Goal: Information Seeking & Learning: Learn about a topic

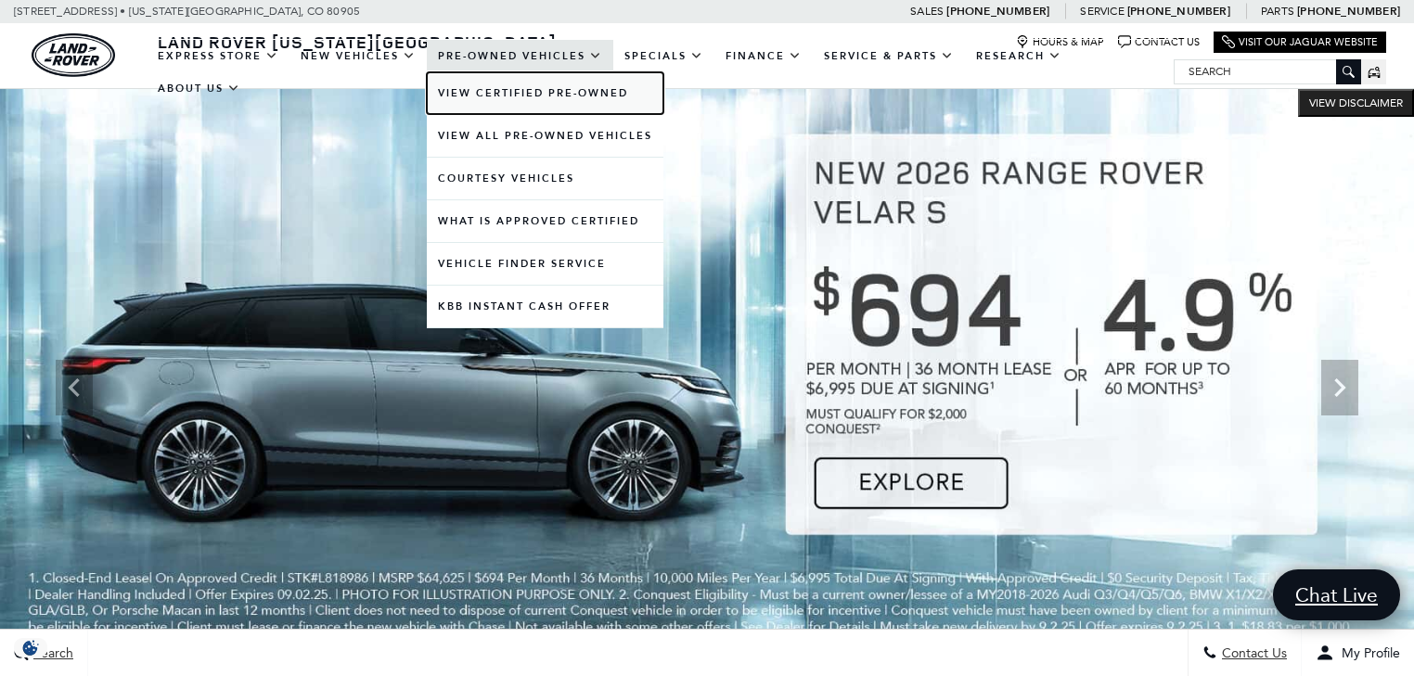
click at [489, 108] on link "View Certified Pre-Owned" at bounding box center [545, 93] width 237 height 42
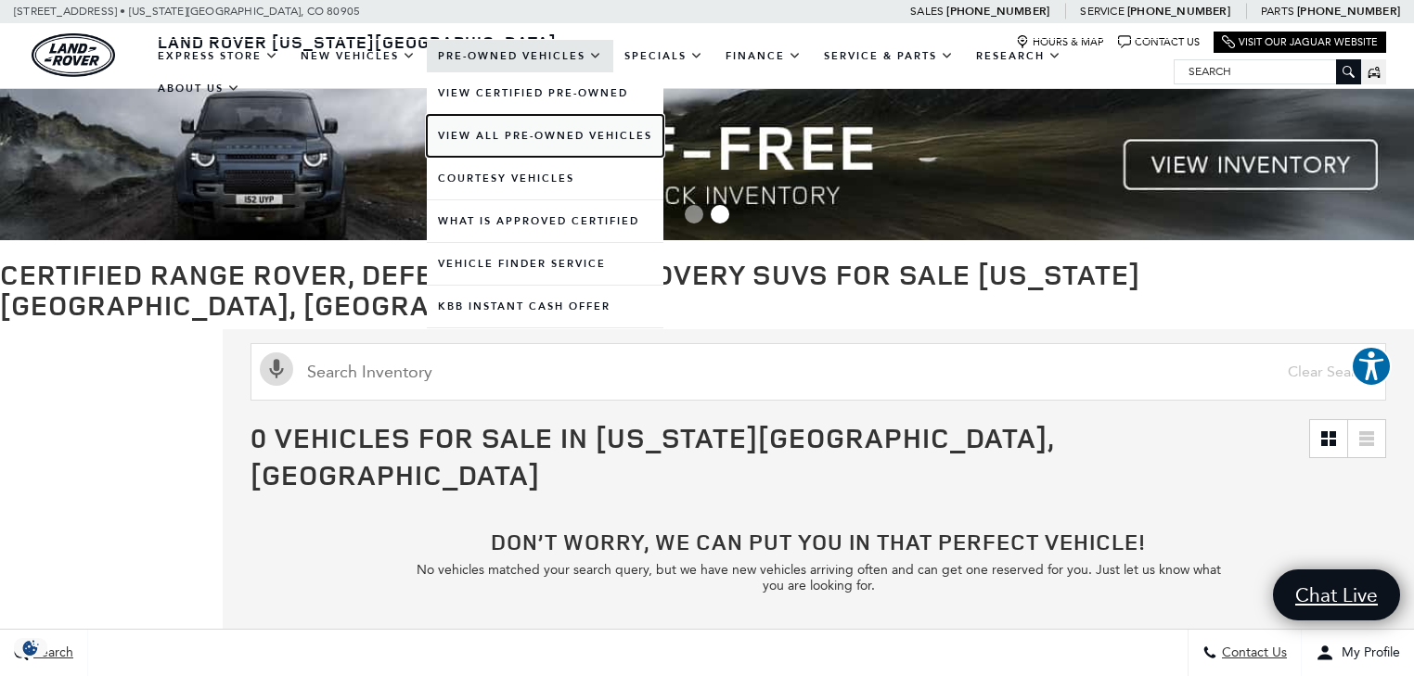
click at [508, 151] on link "View All Pre-Owned Vehicles" at bounding box center [545, 136] width 237 height 42
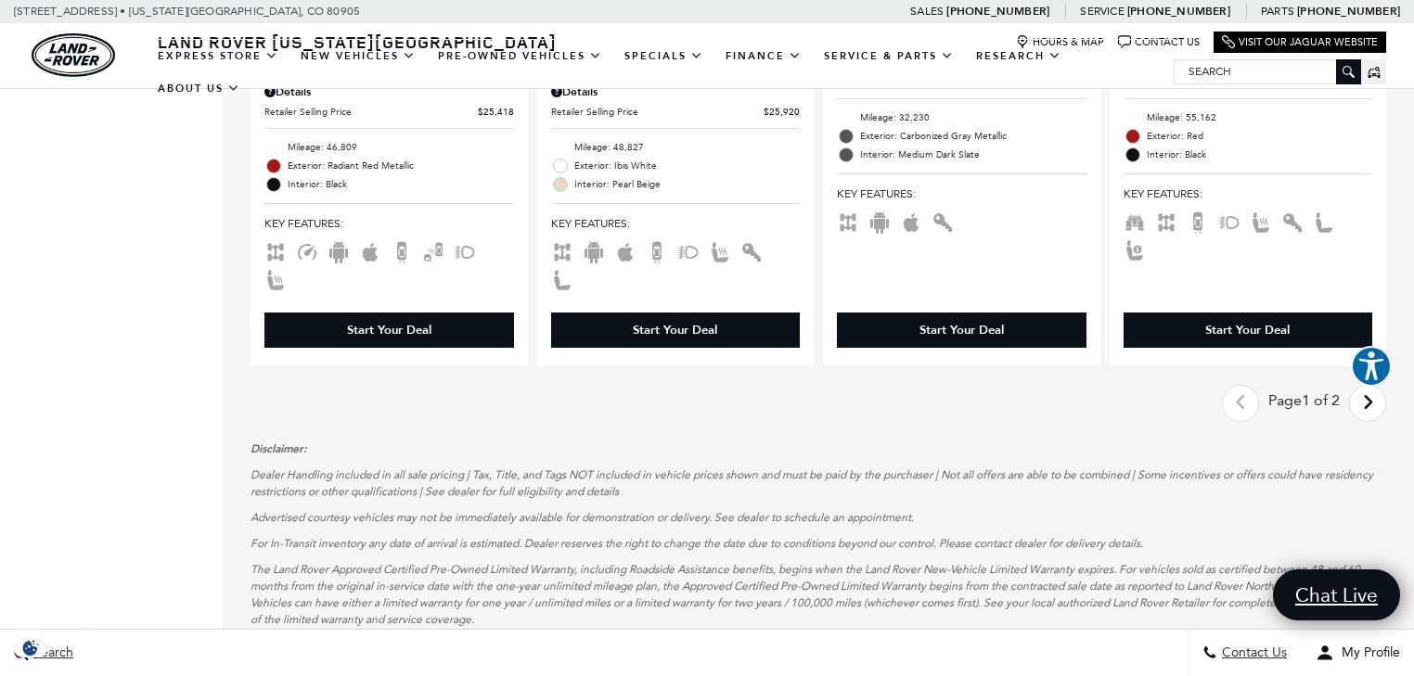
scroll to position [3710, 0]
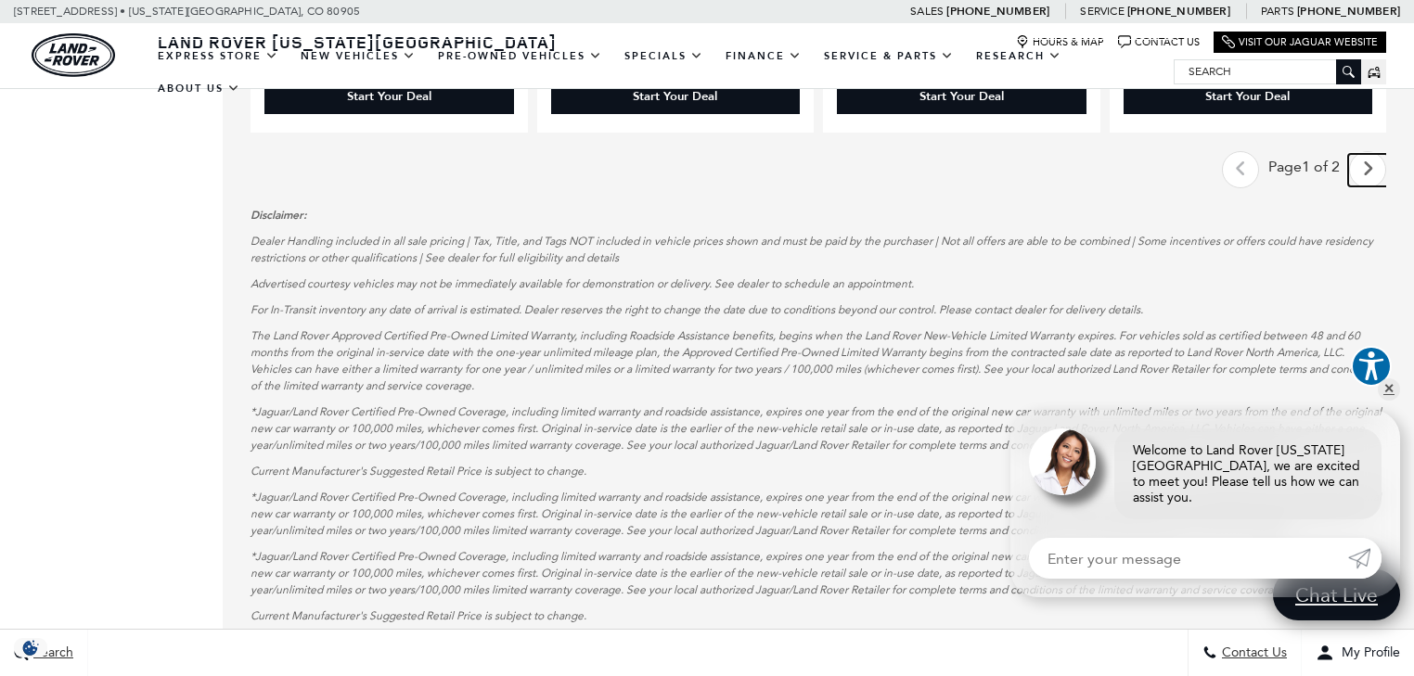
click at [1384, 154] on link "Next - Page" at bounding box center [1368, 170] width 40 height 32
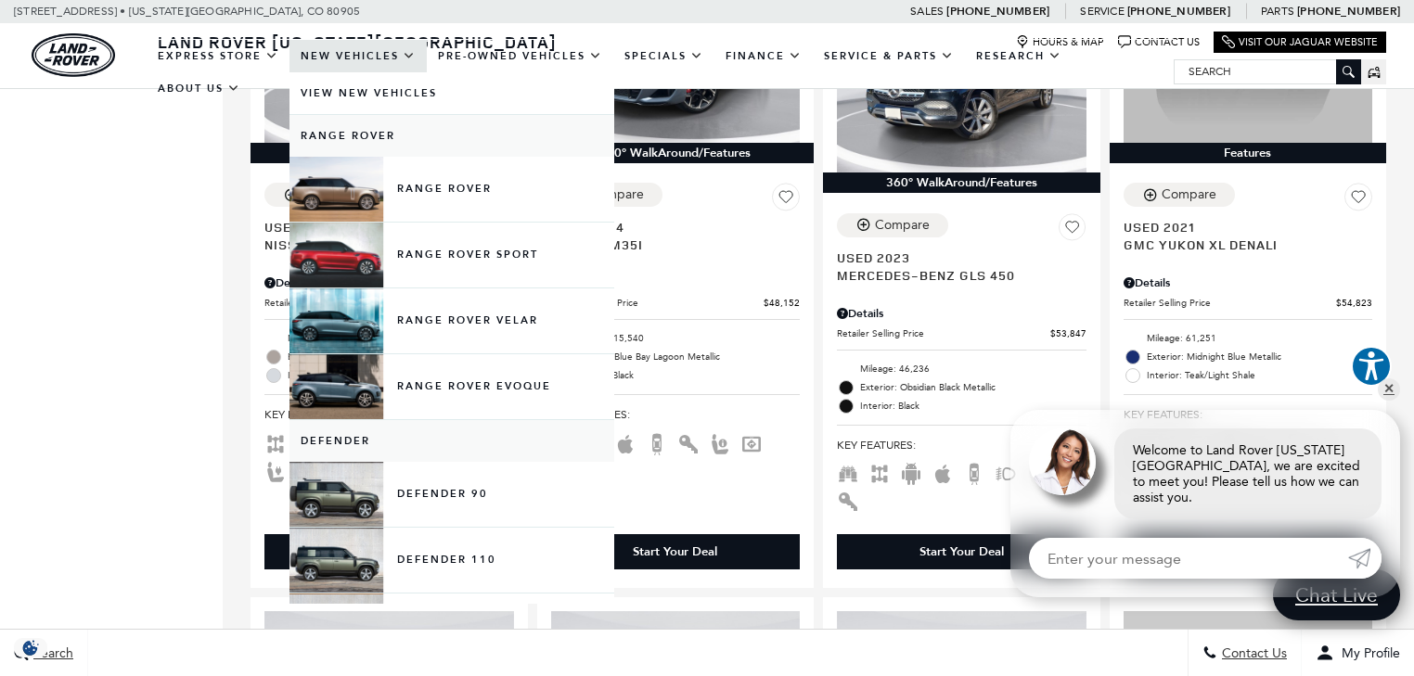
scroll to position [1187, 0]
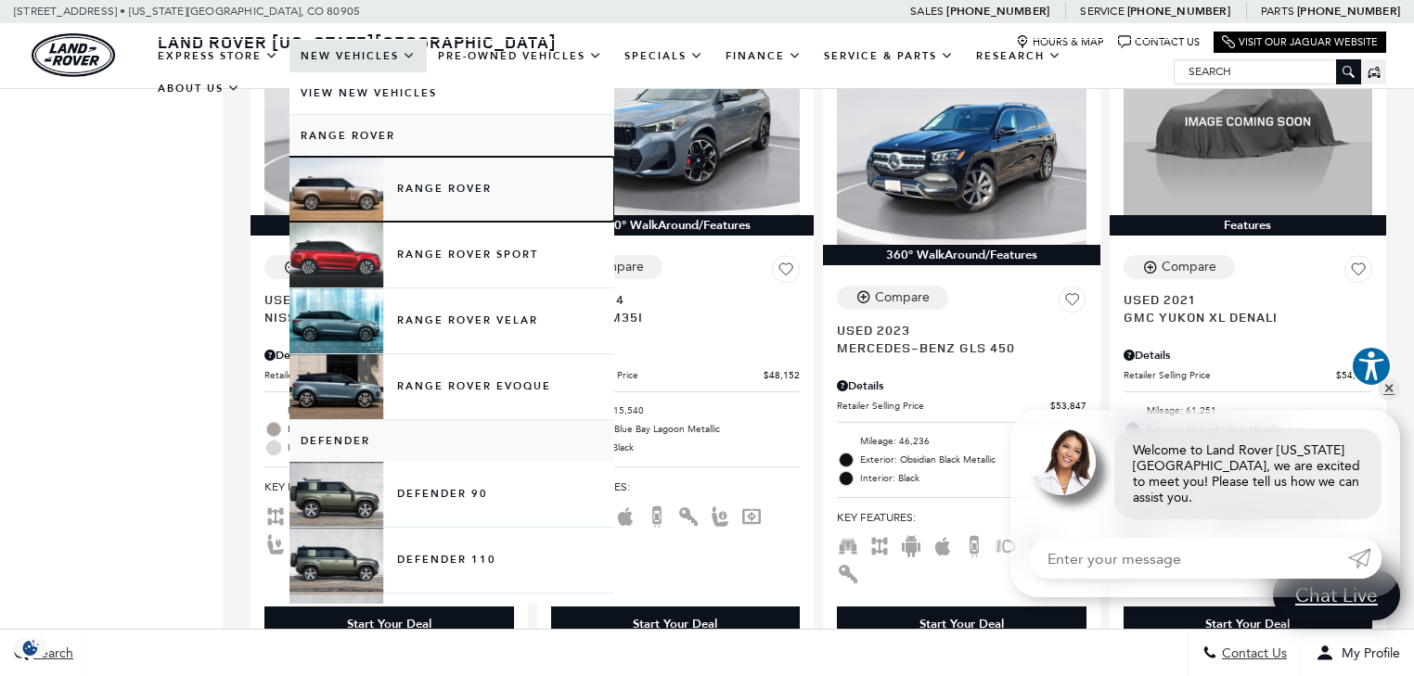
click at [449, 207] on link "Range Rover" at bounding box center [451, 189] width 325 height 65
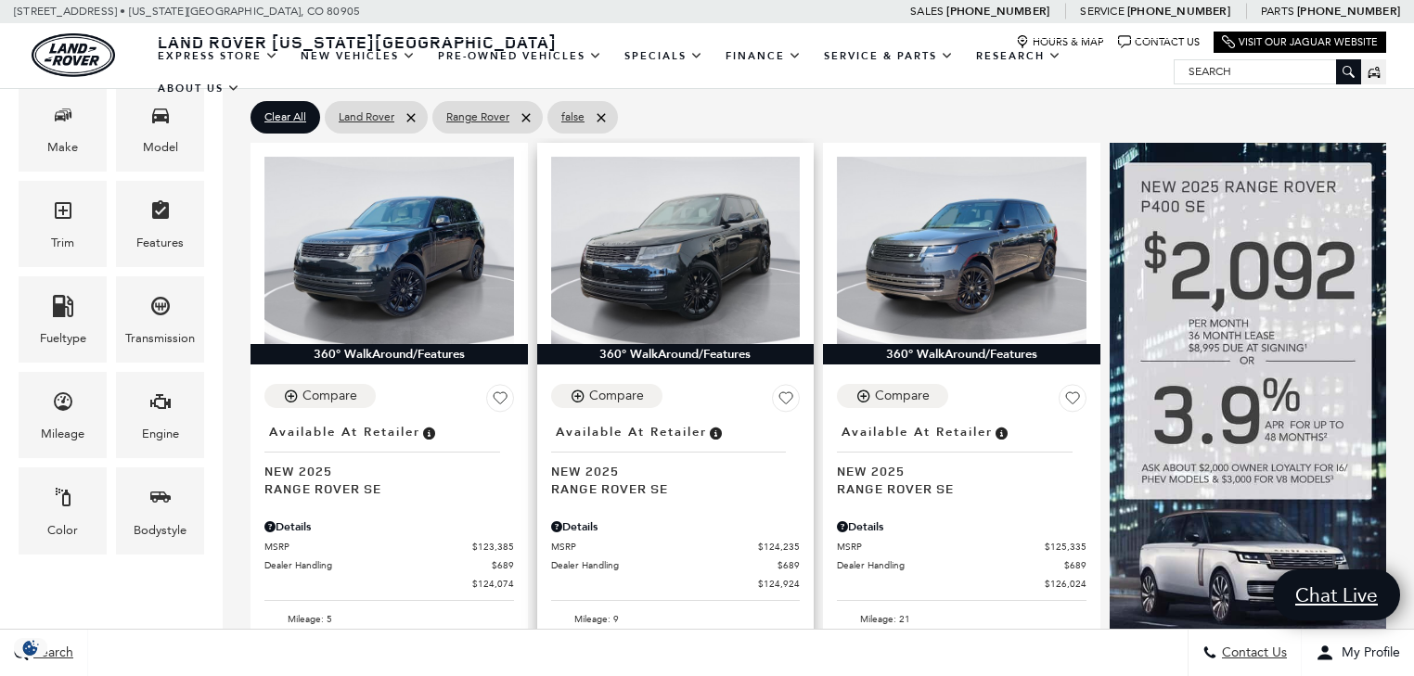
scroll to position [519, 0]
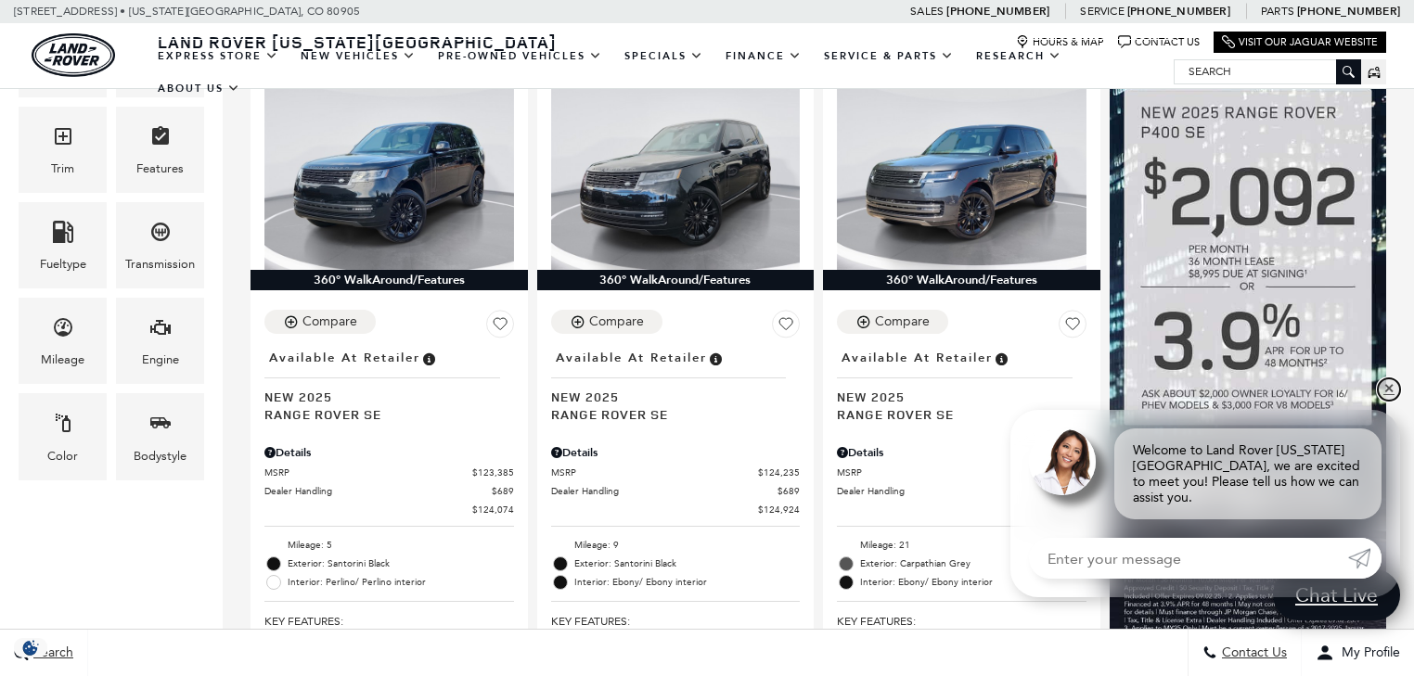
click at [1380, 401] on link "✕" at bounding box center [1388, 389] width 22 height 22
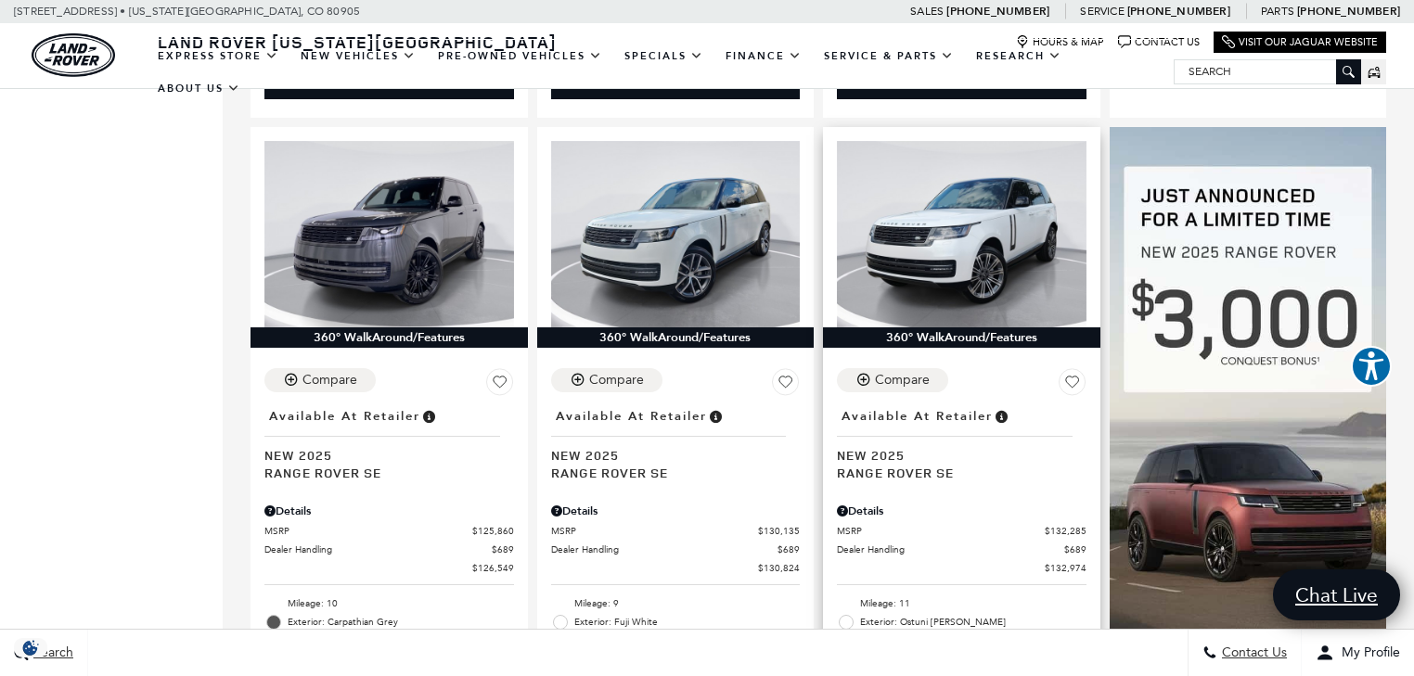
scroll to position [1113, 0]
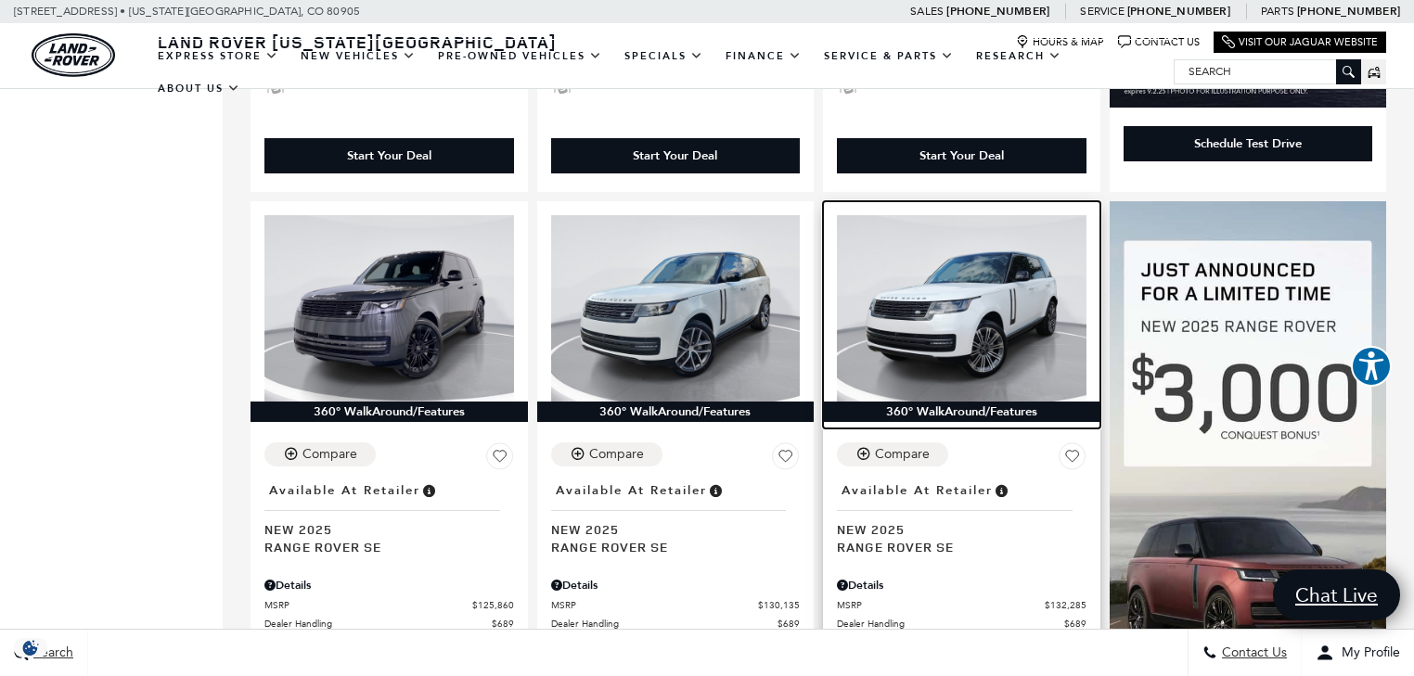
click at [1035, 296] on img at bounding box center [962, 308] width 250 height 186
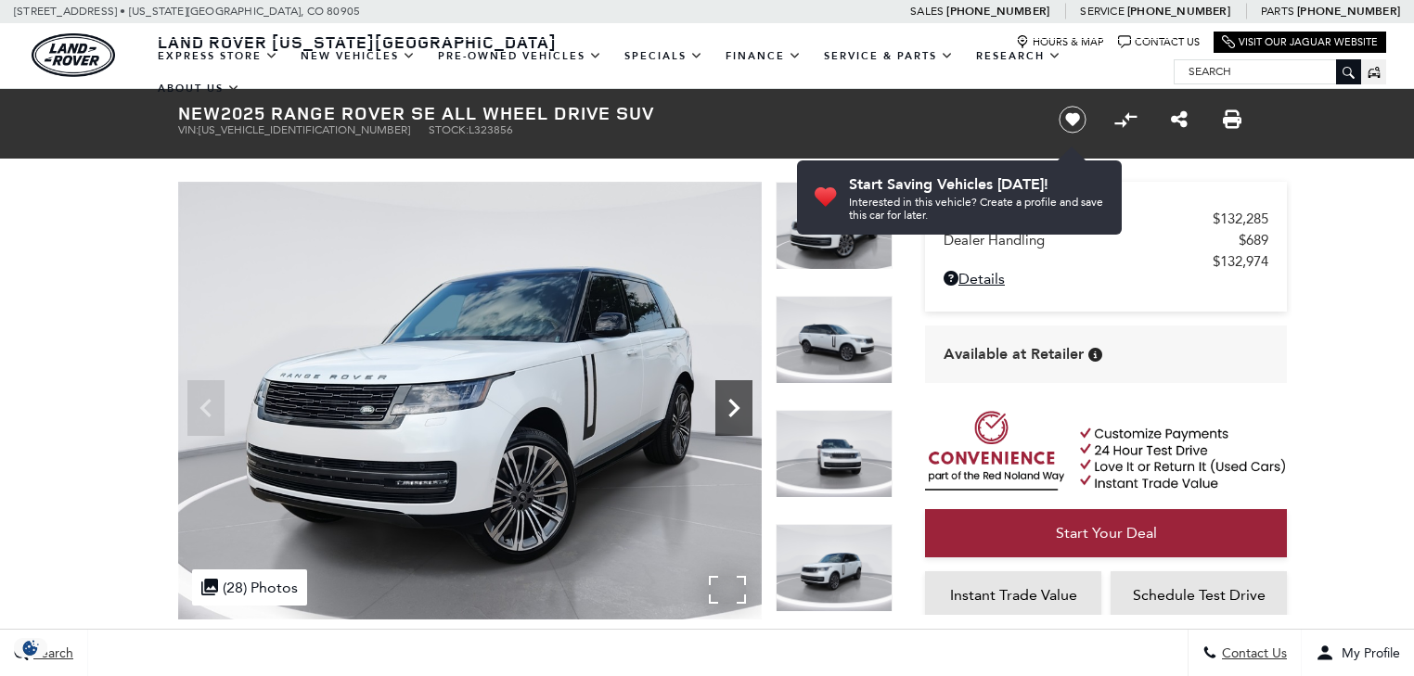
click at [741, 393] on icon "Next" at bounding box center [733, 408] width 37 height 37
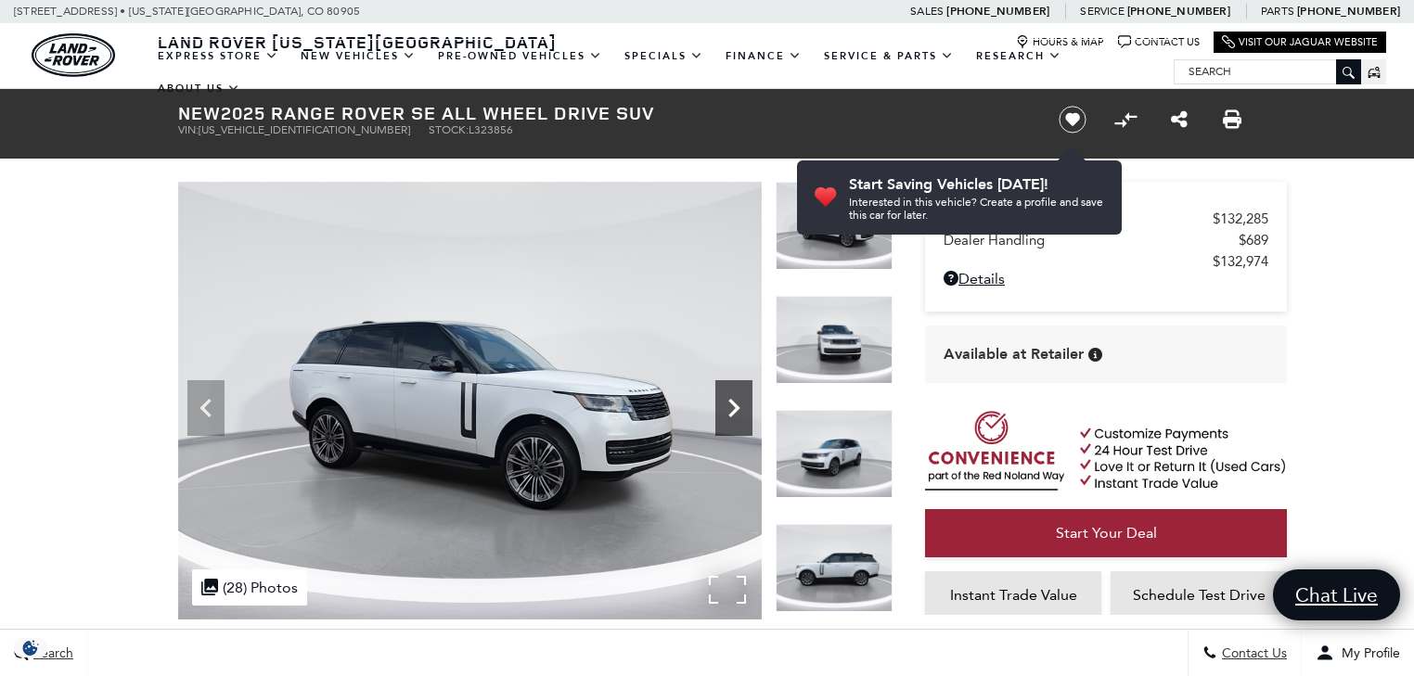
click at [741, 393] on icon "Next" at bounding box center [733, 408] width 37 height 37
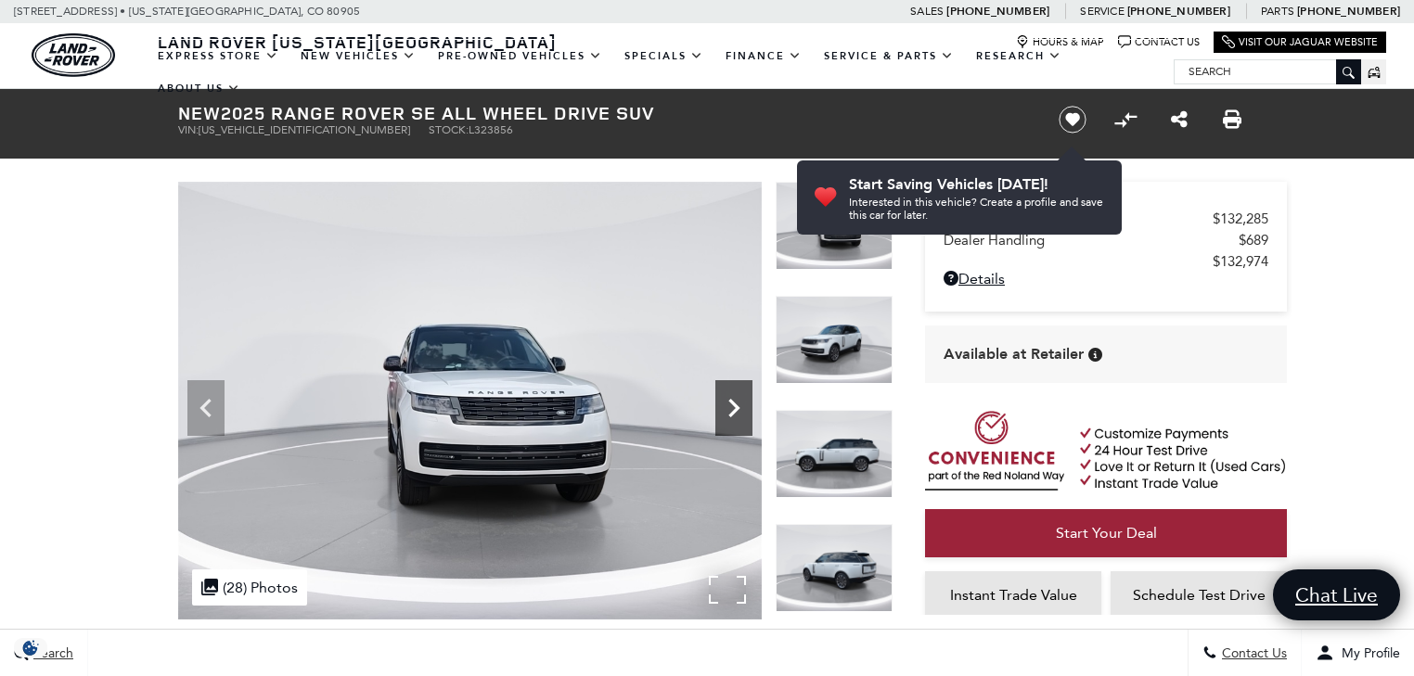
click at [741, 393] on icon "Next" at bounding box center [733, 408] width 37 height 37
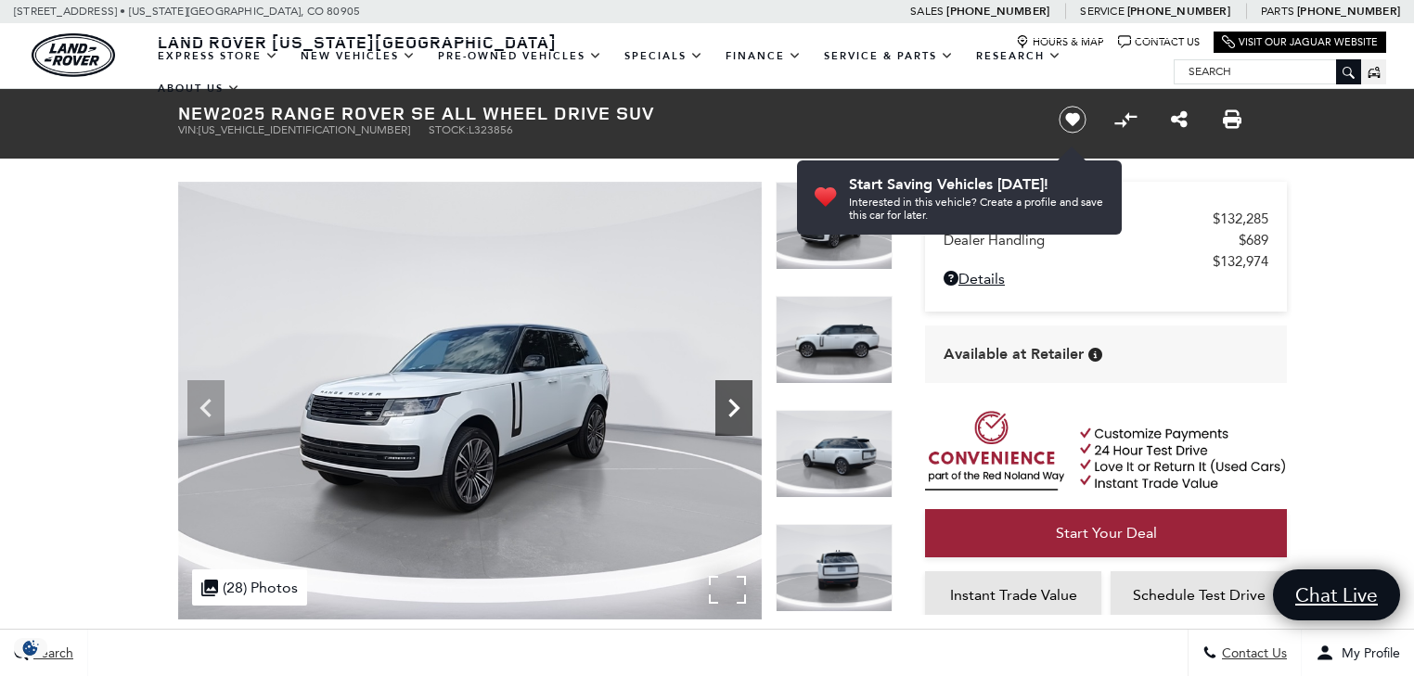
click at [741, 393] on icon "Next" at bounding box center [733, 408] width 37 height 37
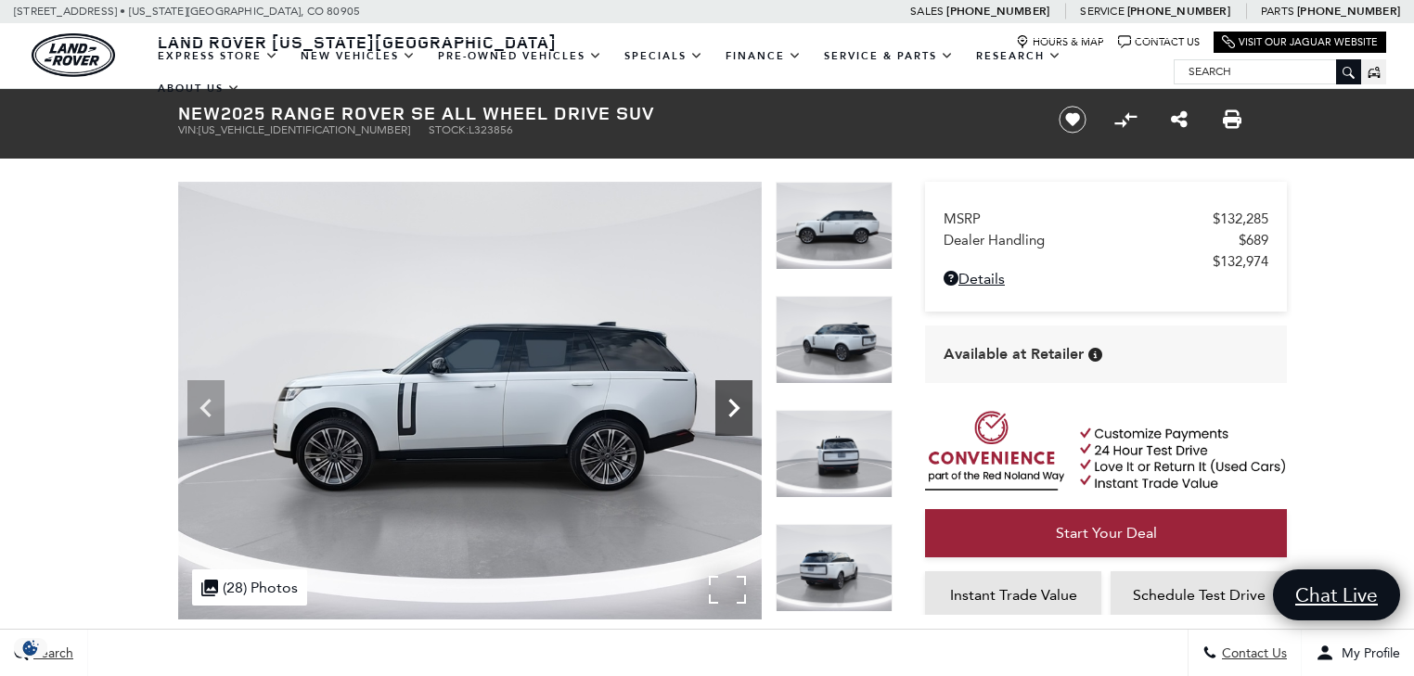
click at [741, 393] on icon "Next" at bounding box center [733, 408] width 37 height 37
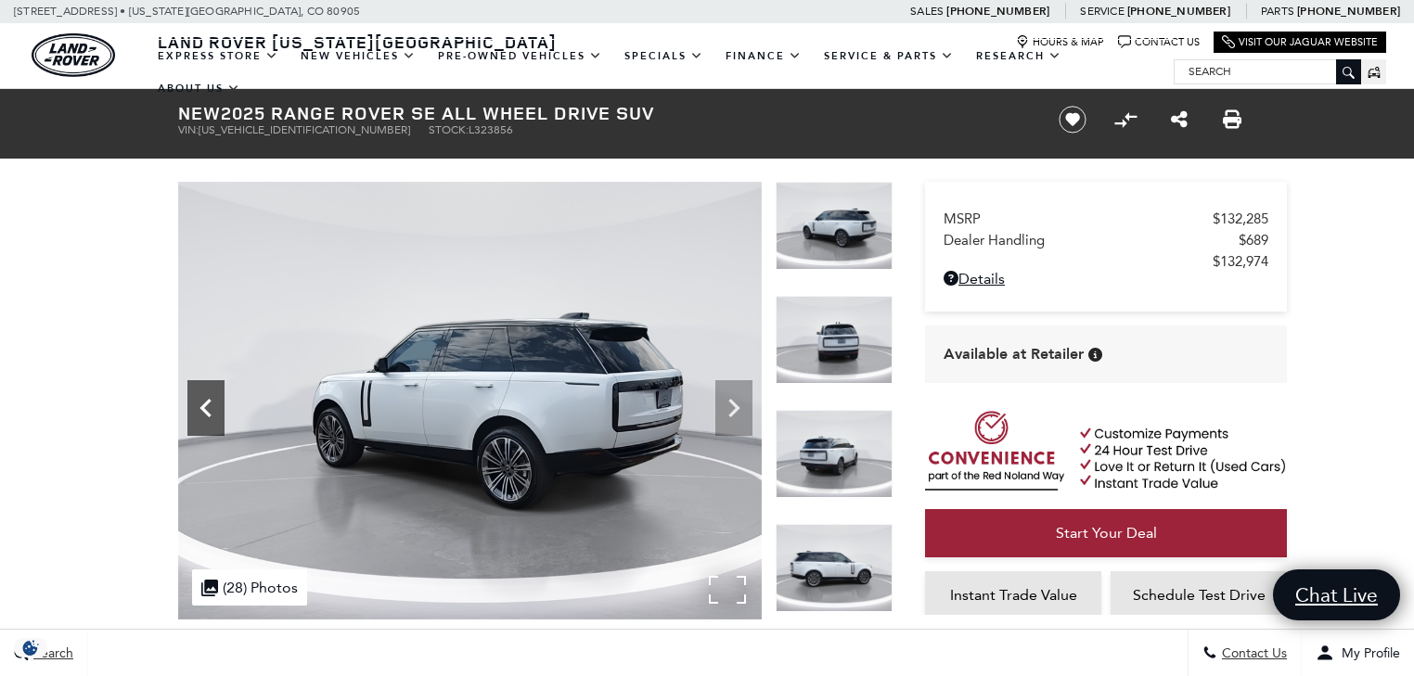
click at [194, 405] on icon "Previous" at bounding box center [205, 408] width 37 height 37
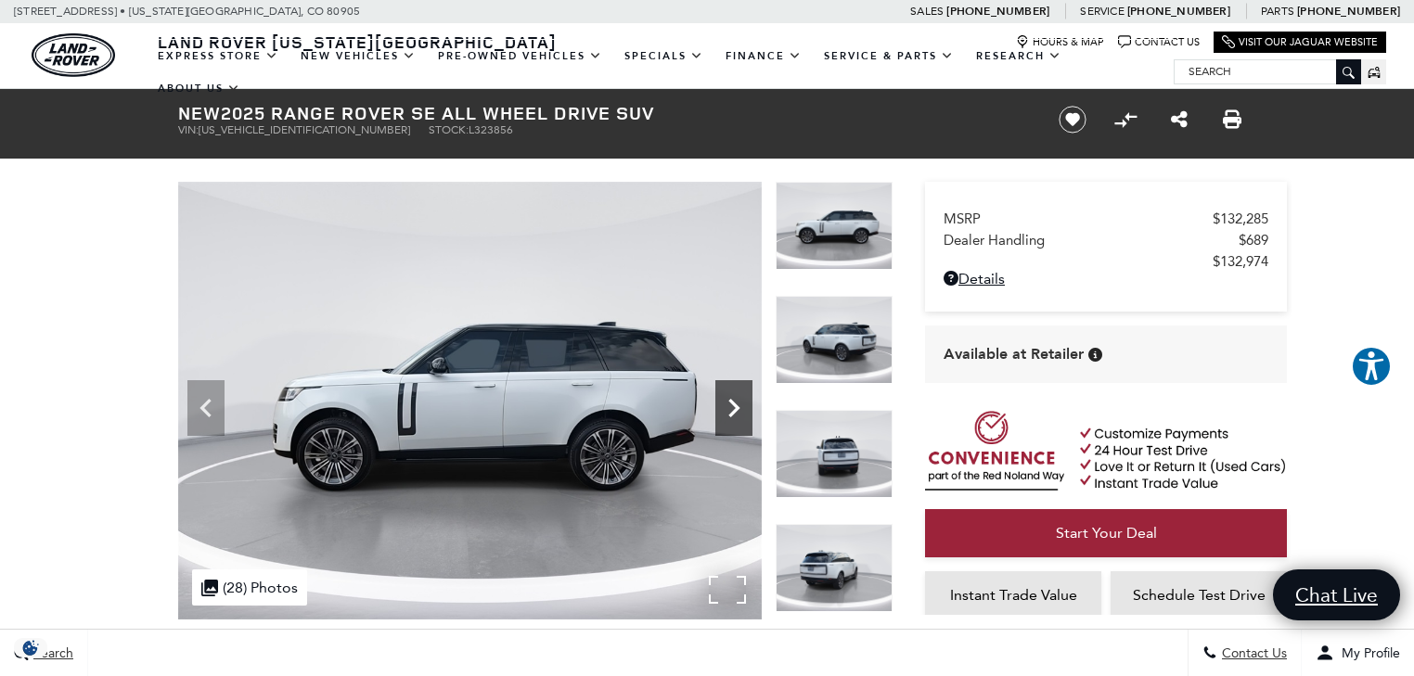
click at [738, 397] on icon "Next" at bounding box center [733, 408] width 37 height 37
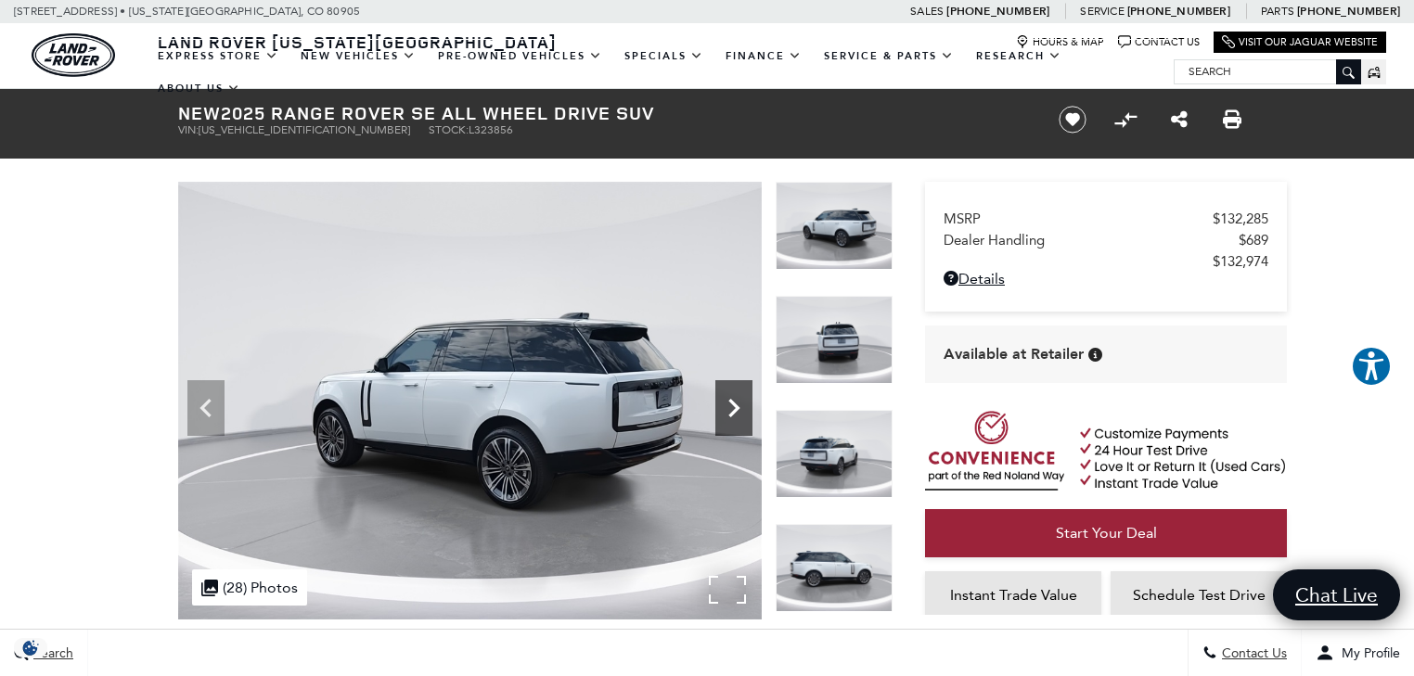
click at [738, 397] on icon "Next" at bounding box center [733, 408] width 37 height 37
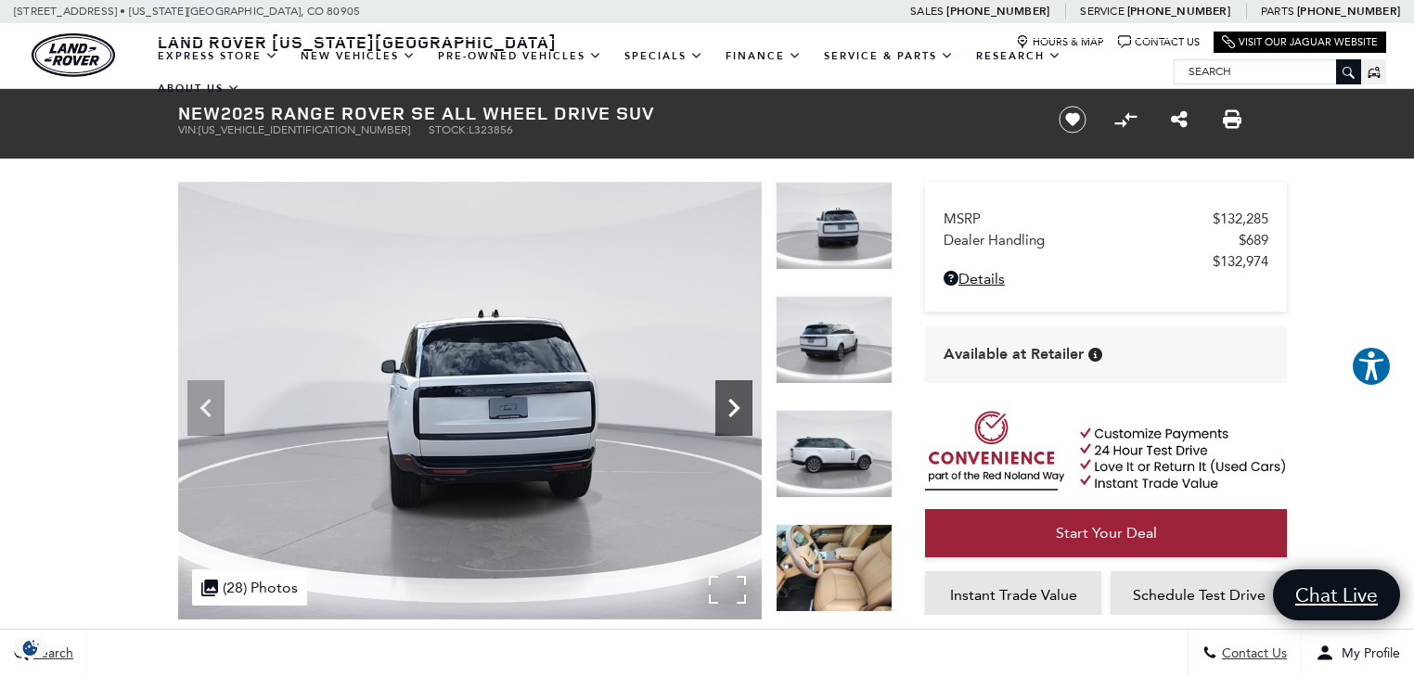
click at [738, 397] on icon "Next" at bounding box center [733, 408] width 37 height 37
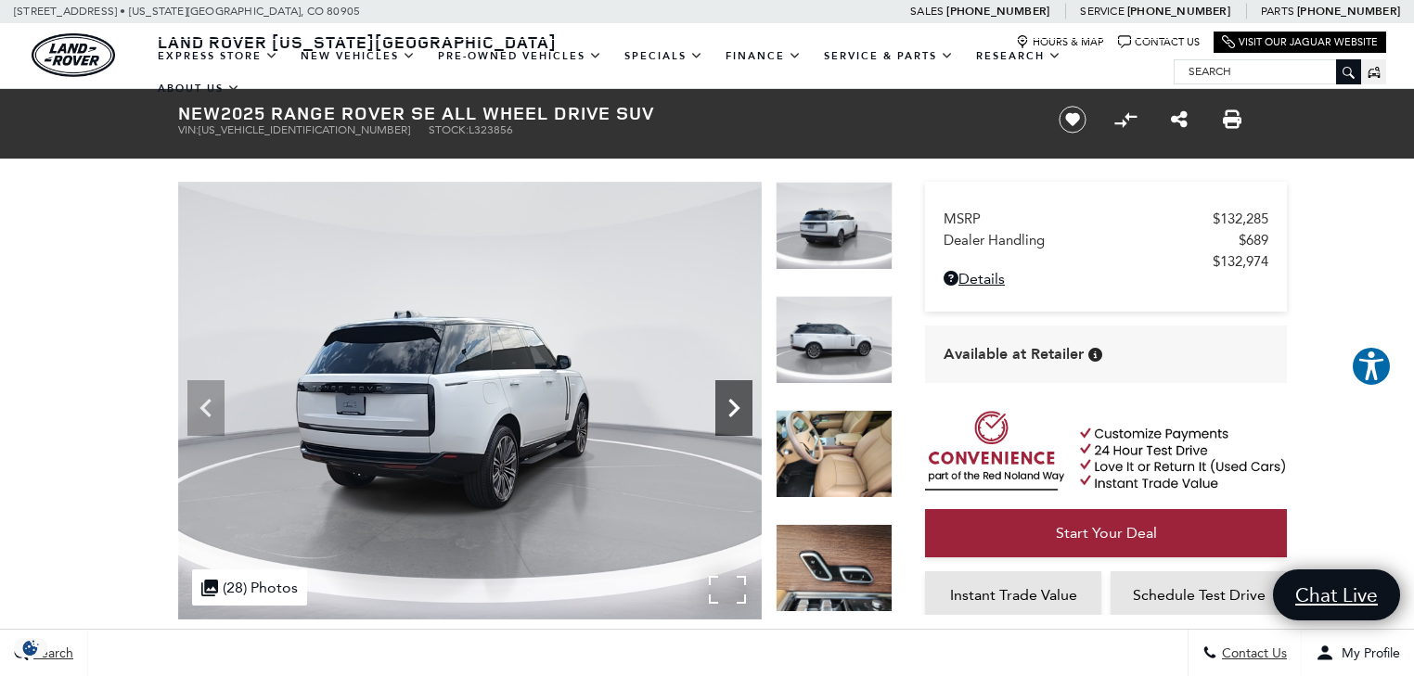
click at [738, 397] on icon "Next" at bounding box center [733, 408] width 37 height 37
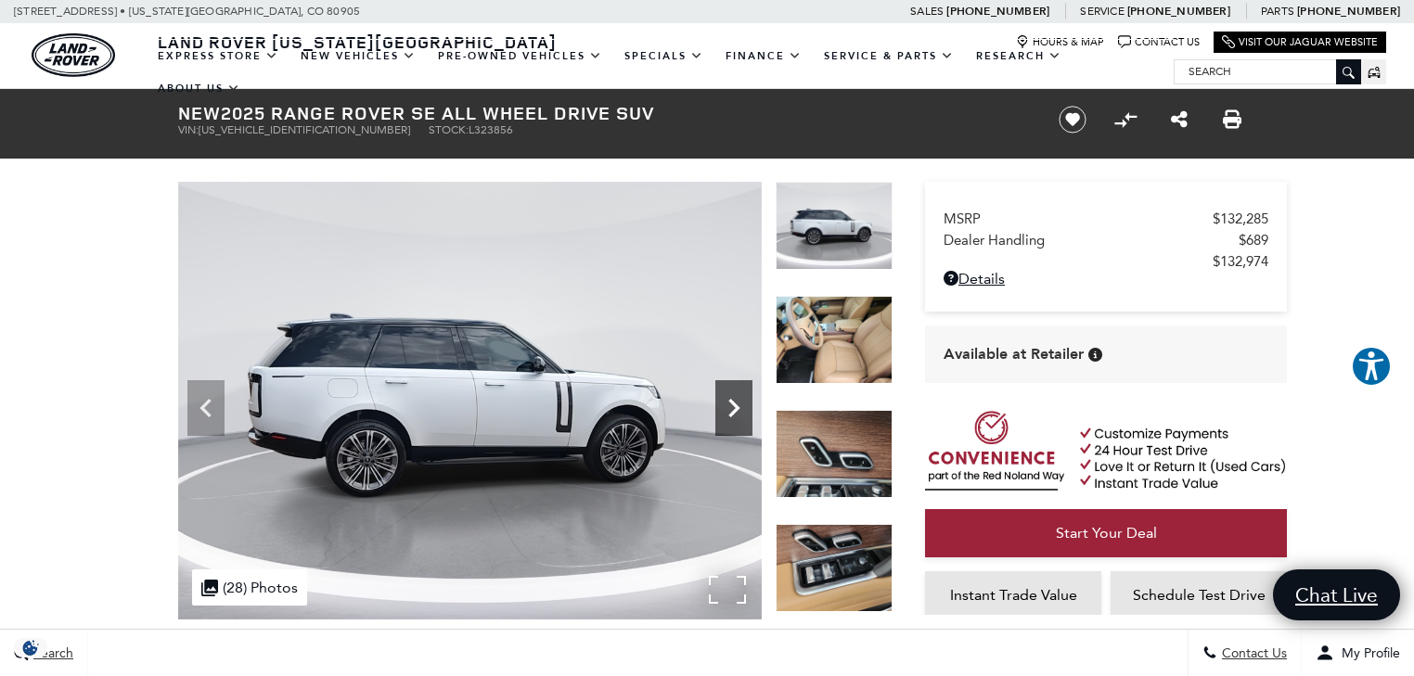
click at [738, 397] on icon "Next" at bounding box center [733, 408] width 37 height 37
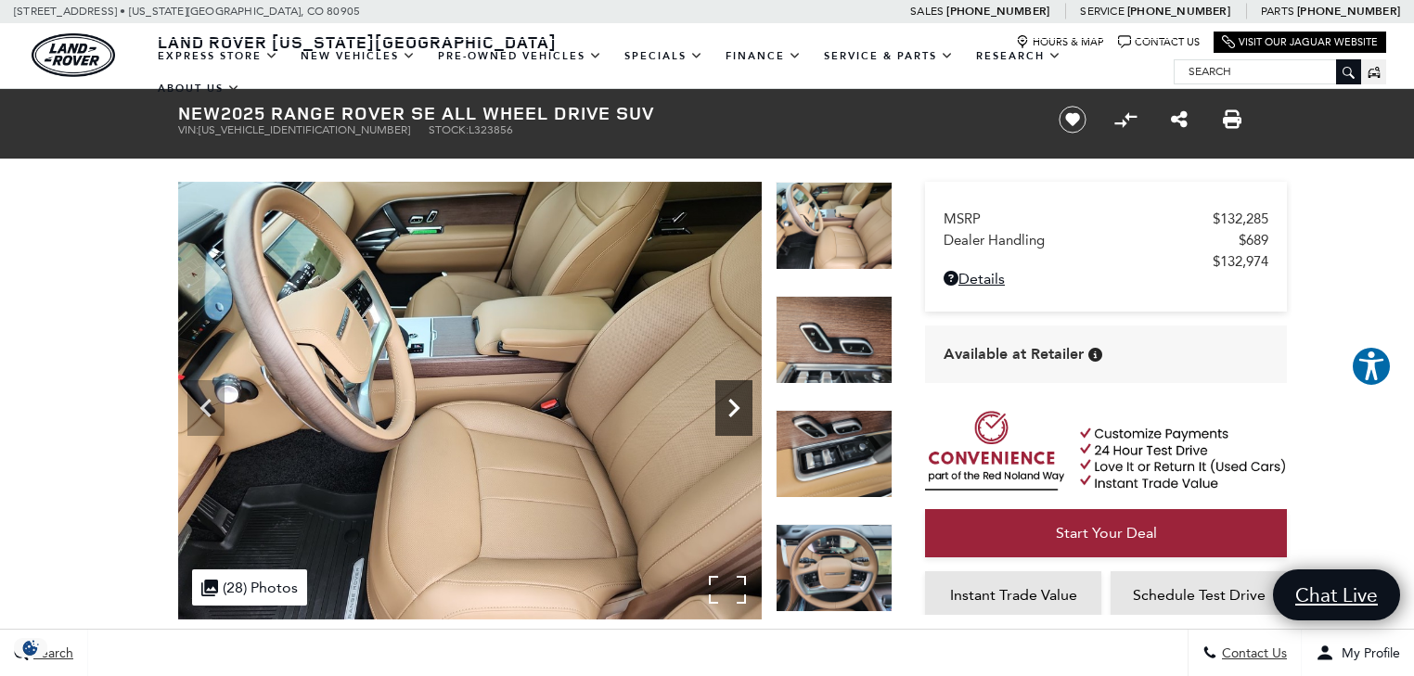
click at [738, 397] on icon "Next" at bounding box center [733, 408] width 37 height 37
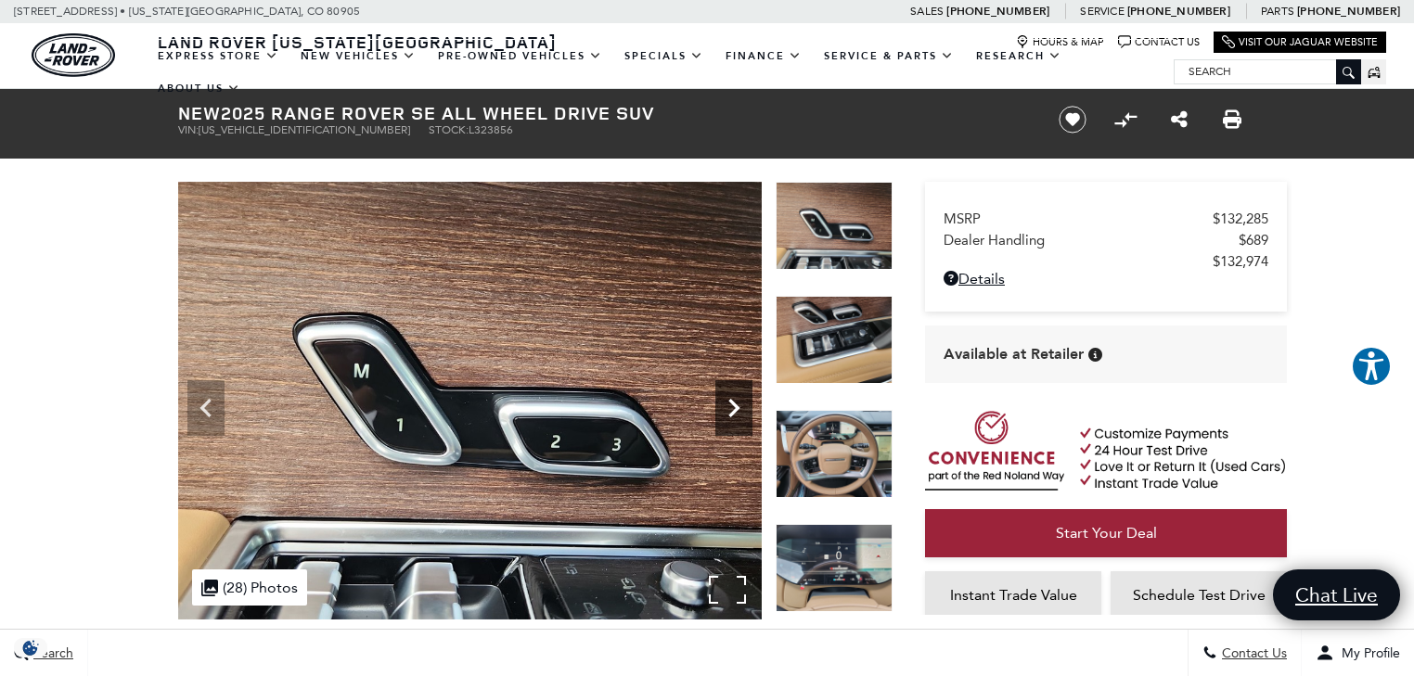
click at [738, 397] on icon "Next" at bounding box center [733, 408] width 37 height 37
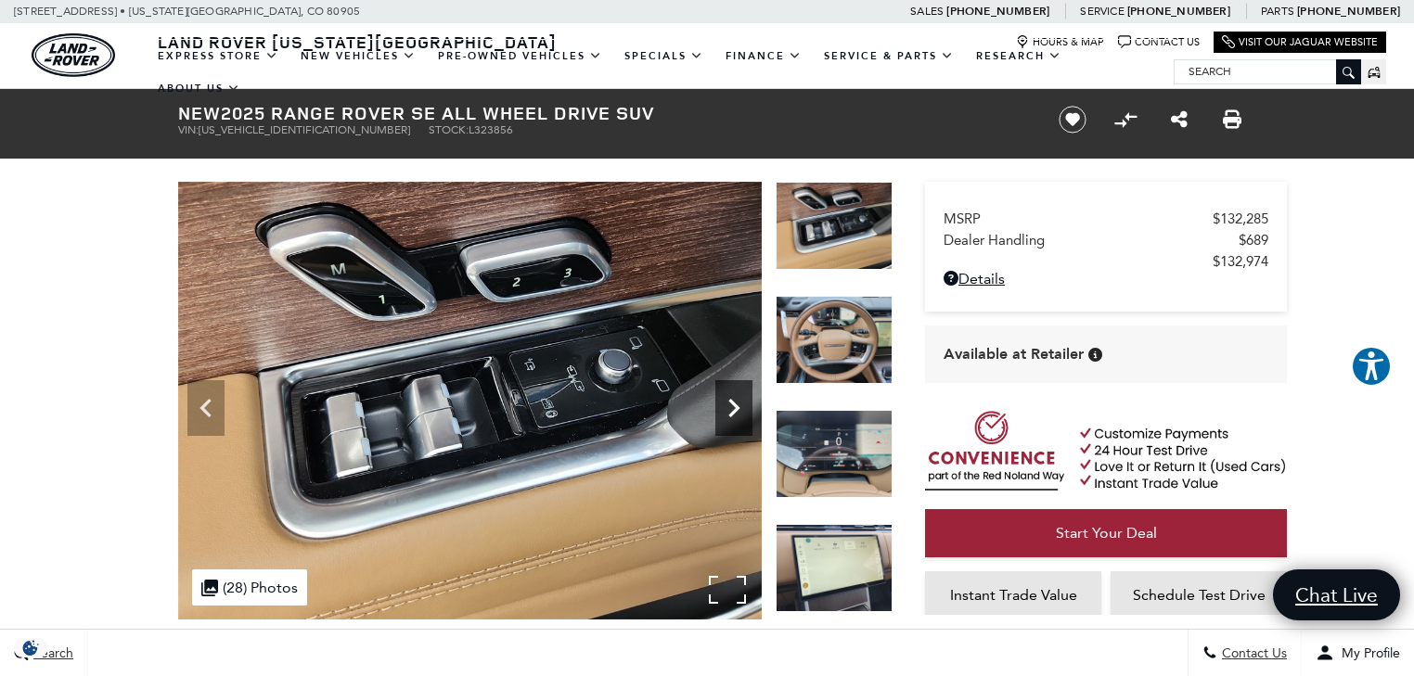
click at [738, 397] on icon "Next" at bounding box center [733, 408] width 37 height 37
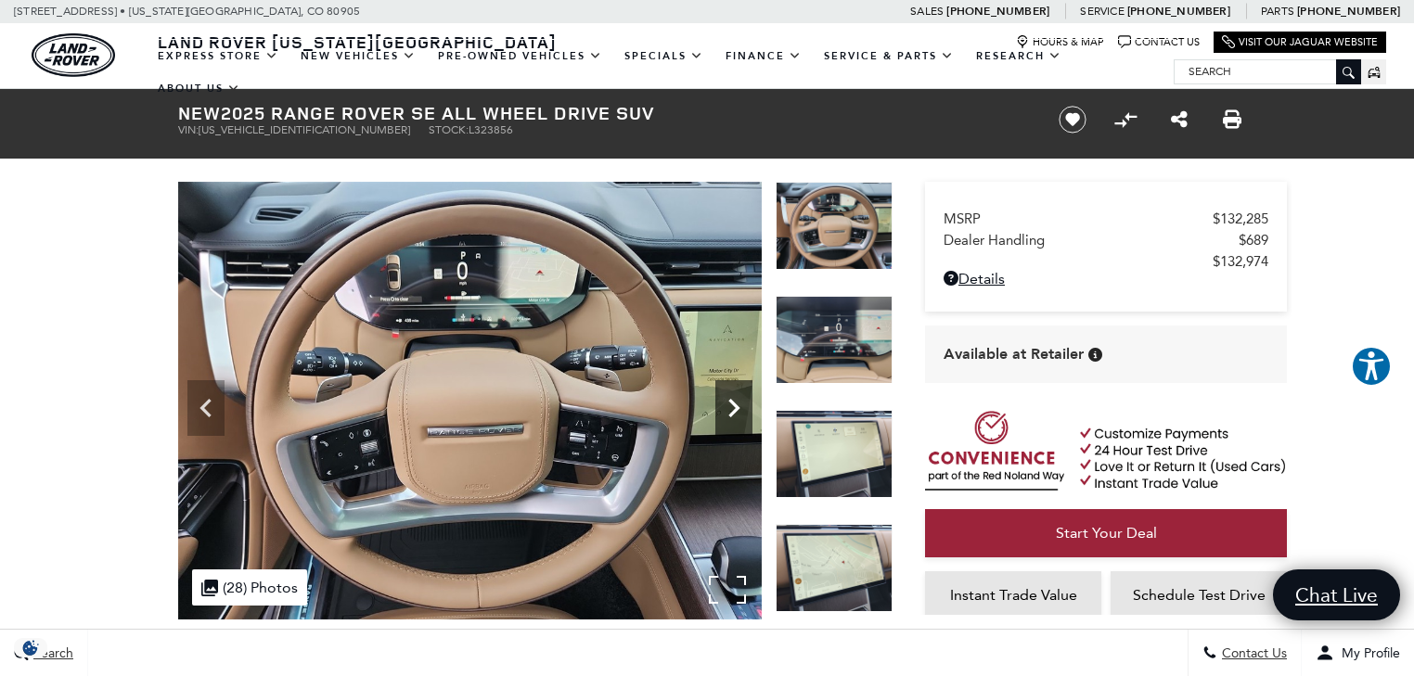
click at [738, 397] on icon "Next" at bounding box center [733, 408] width 37 height 37
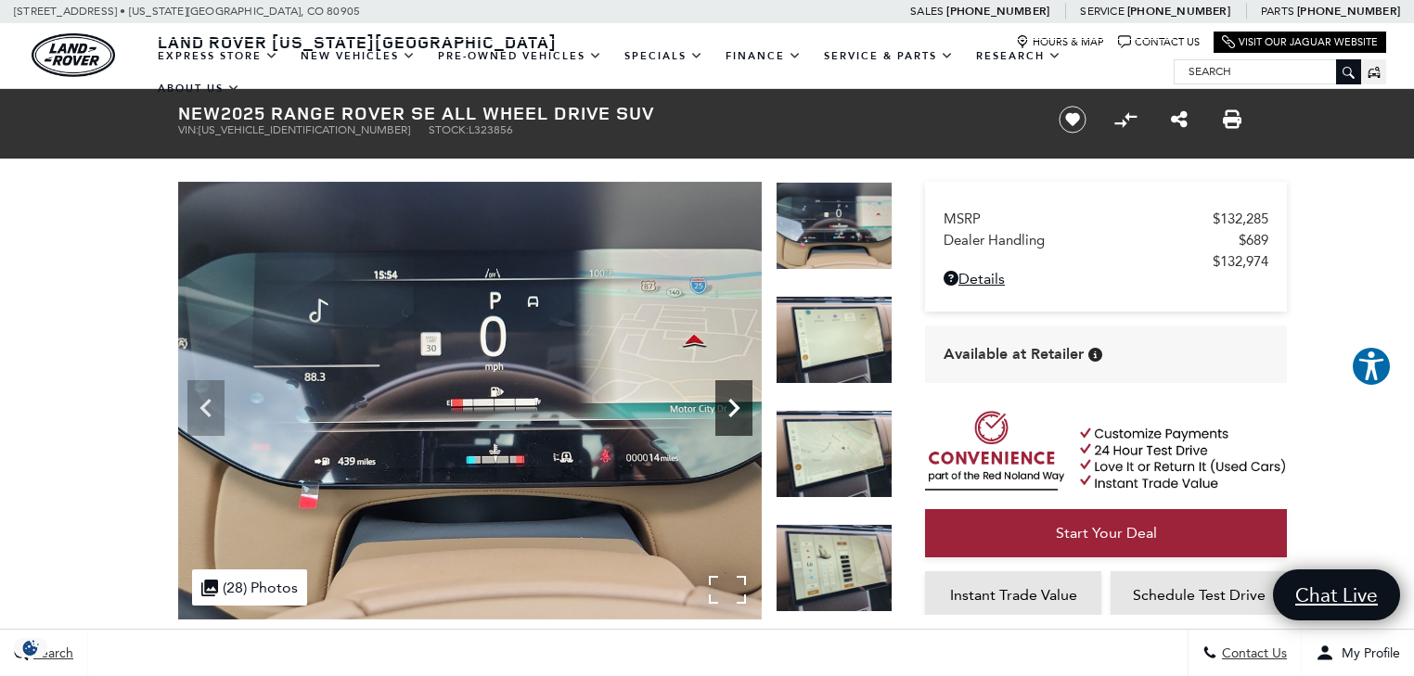
click at [738, 397] on icon "Next" at bounding box center [733, 408] width 37 height 37
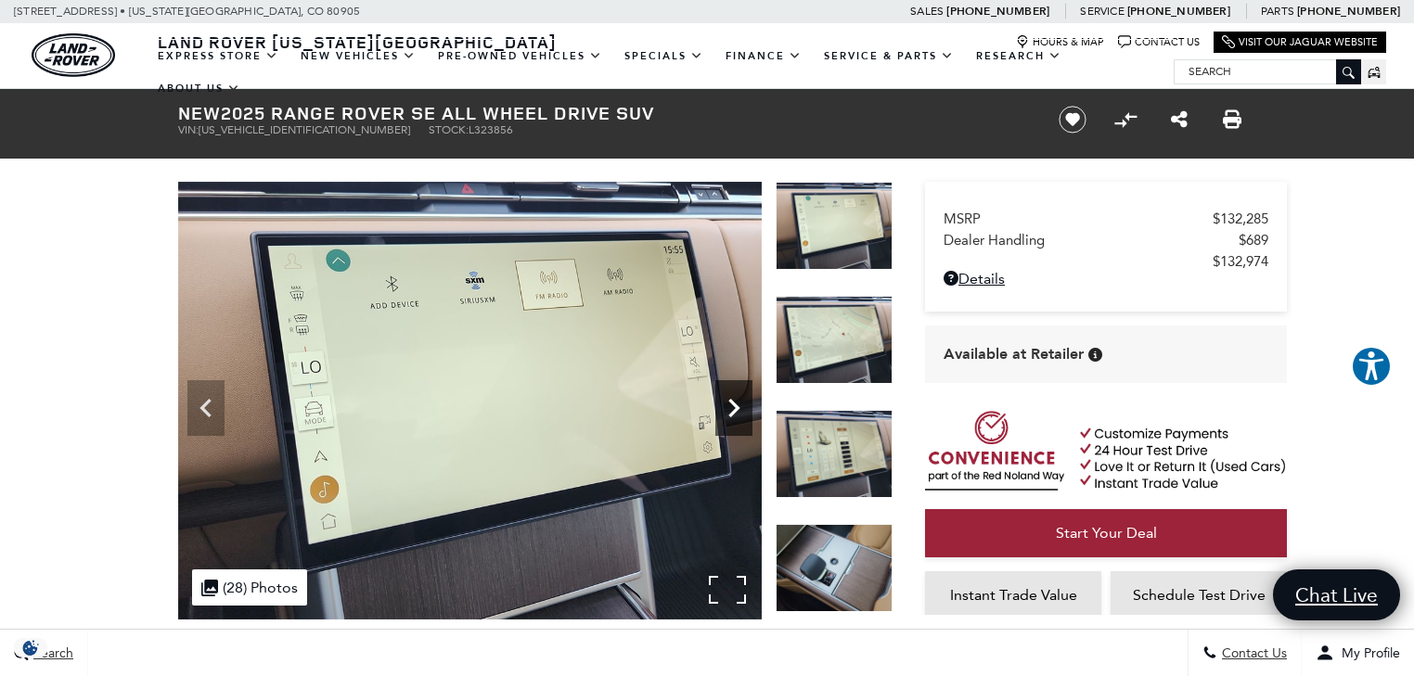
click at [738, 397] on icon "Next" at bounding box center [733, 408] width 37 height 37
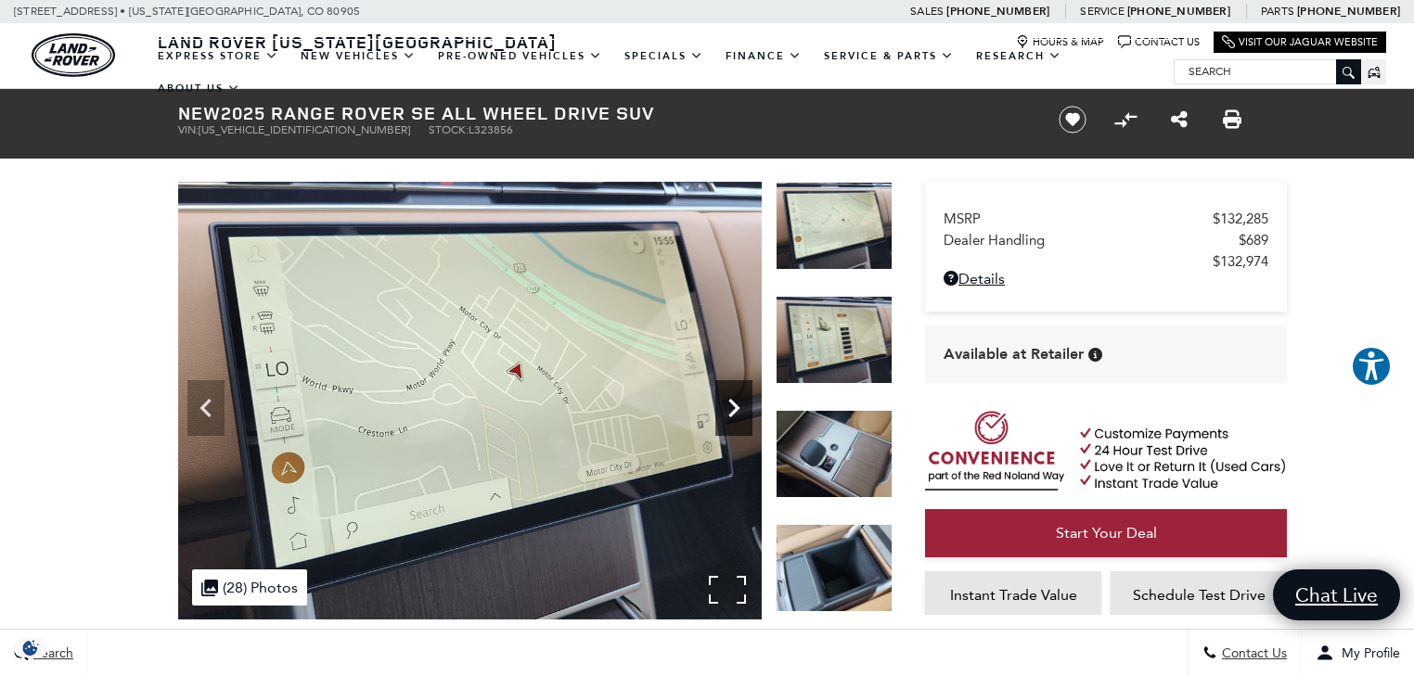
click at [738, 397] on icon "Next" at bounding box center [733, 408] width 37 height 37
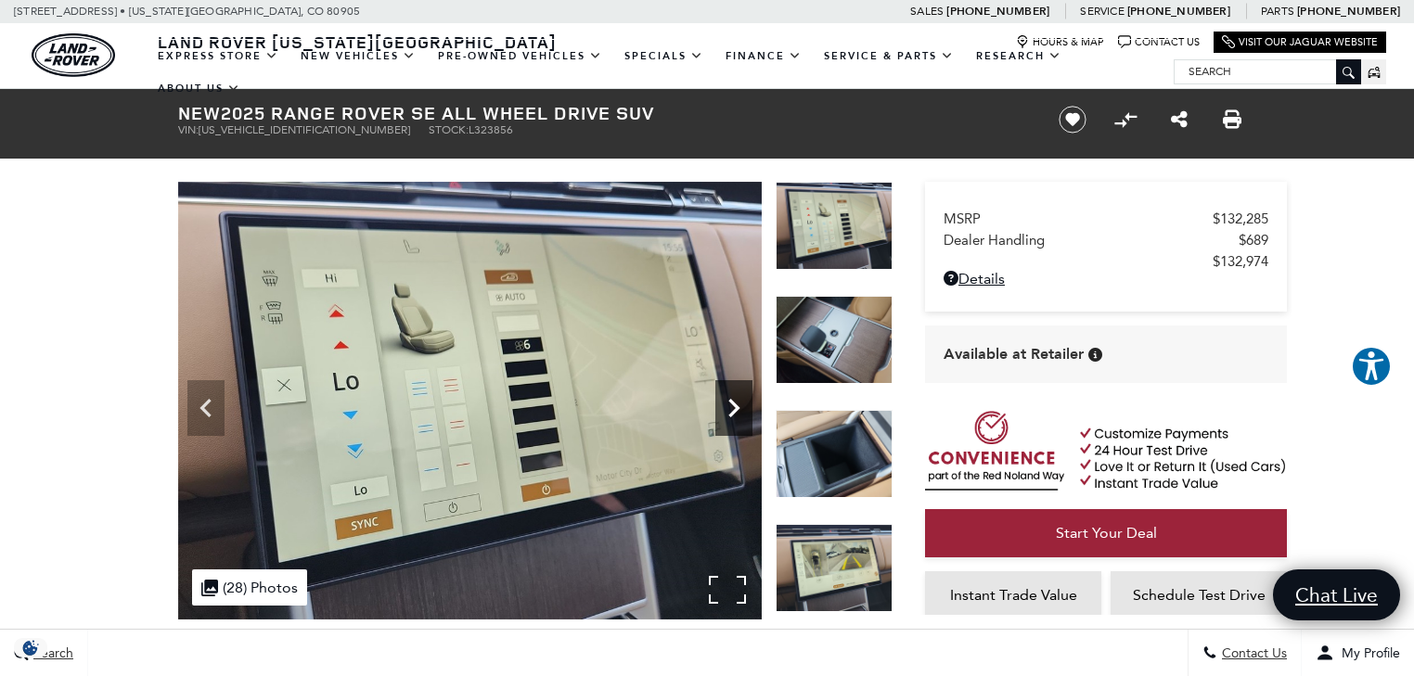
click at [738, 397] on icon "Next" at bounding box center [733, 408] width 37 height 37
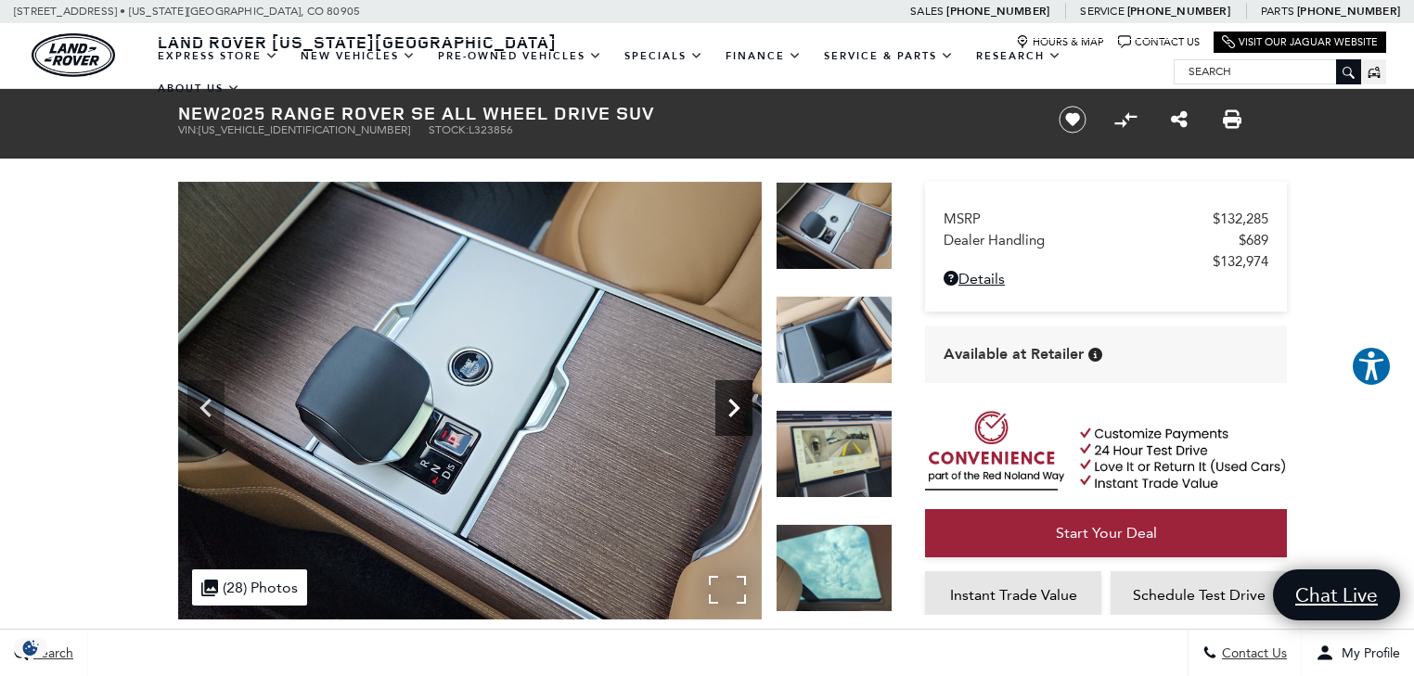
click at [738, 397] on icon "Next" at bounding box center [733, 408] width 37 height 37
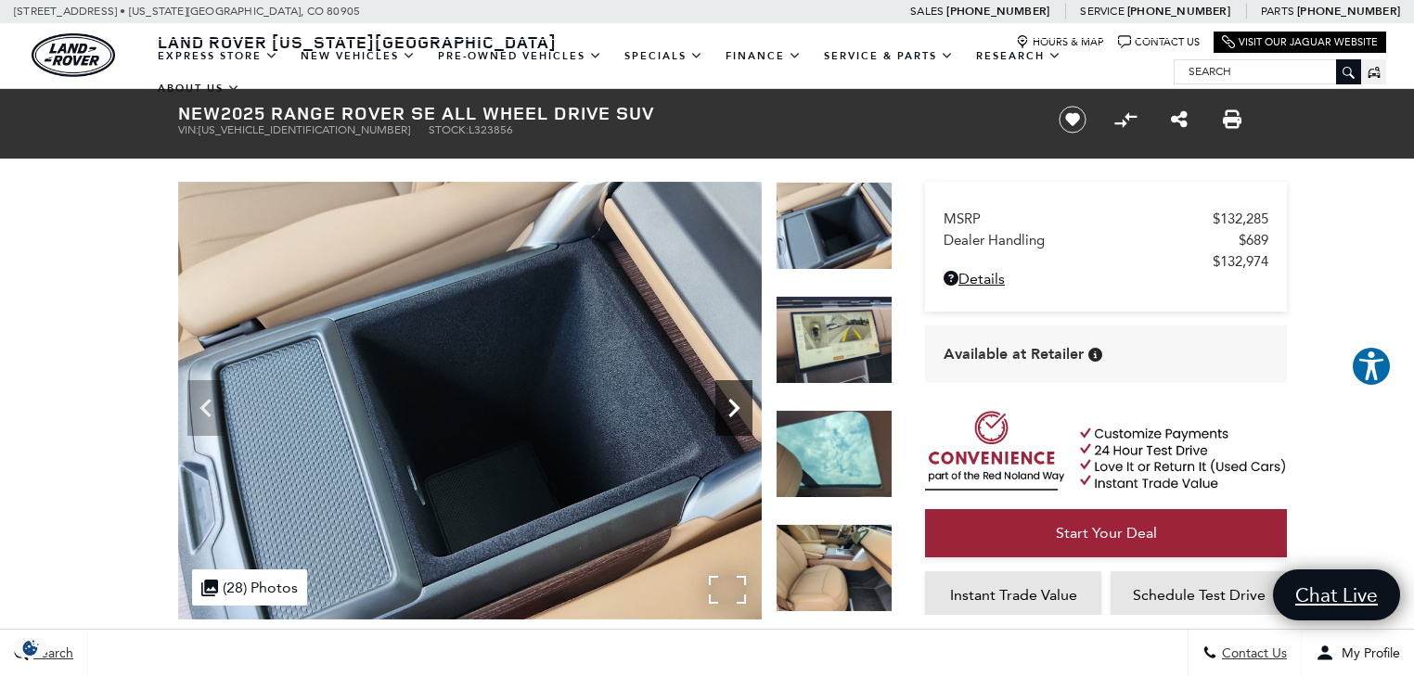
click at [738, 397] on icon "Next" at bounding box center [733, 408] width 37 height 37
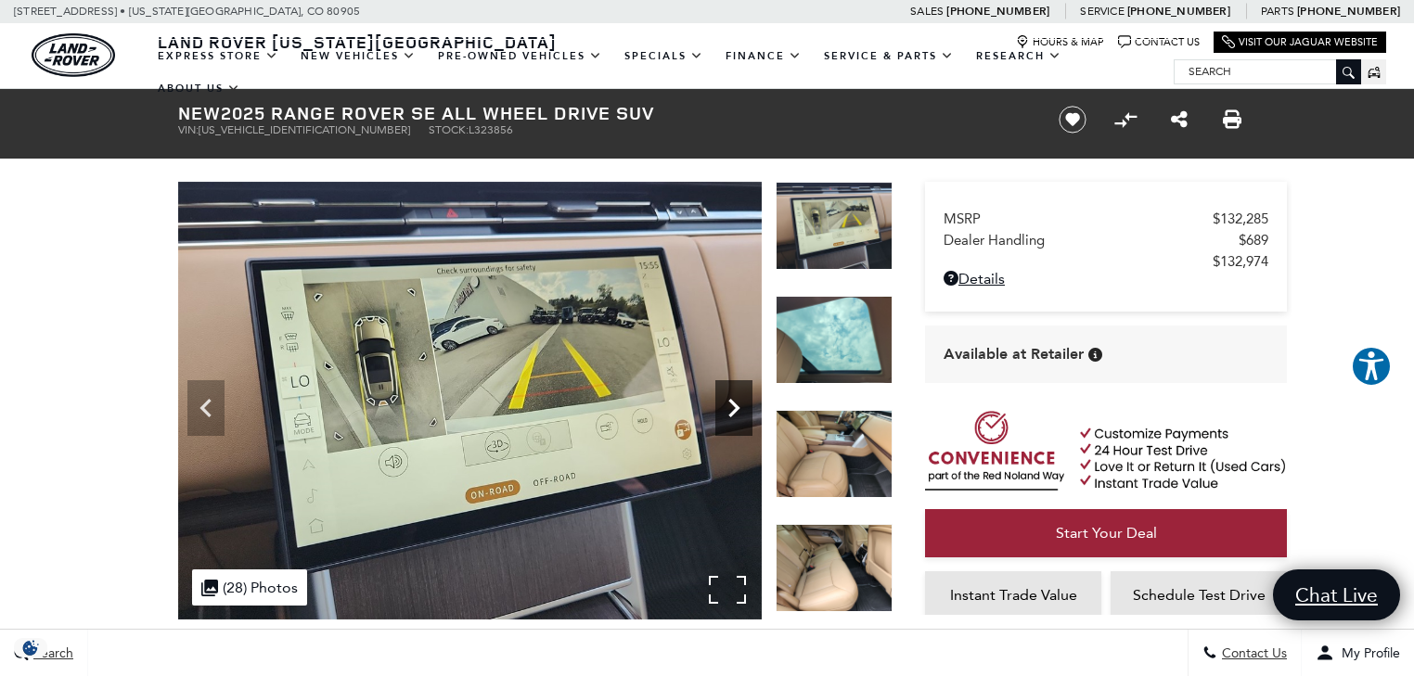
click at [738, 397] on icon "Next" at bounding box center [733, 408] width 37 height 37
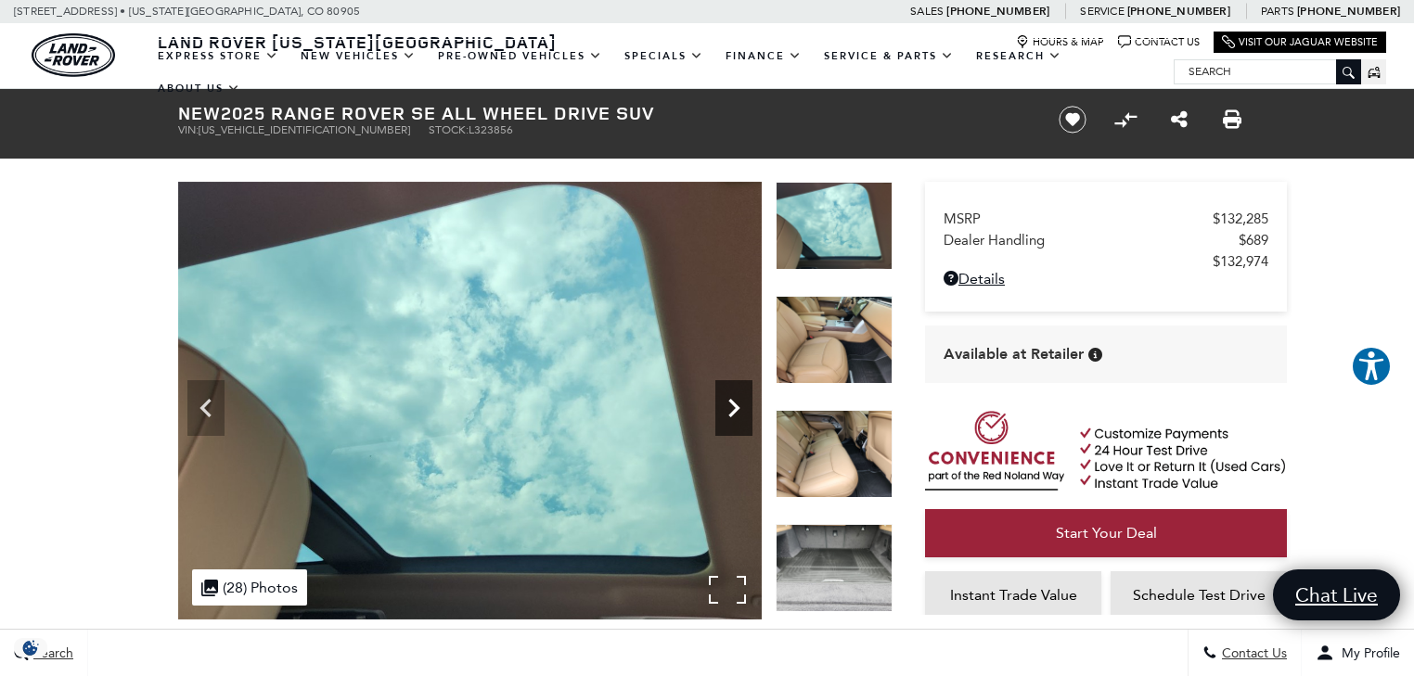
click at [738, 397] on icon "Next" at bounding box center [733, 408] width 37 height 37
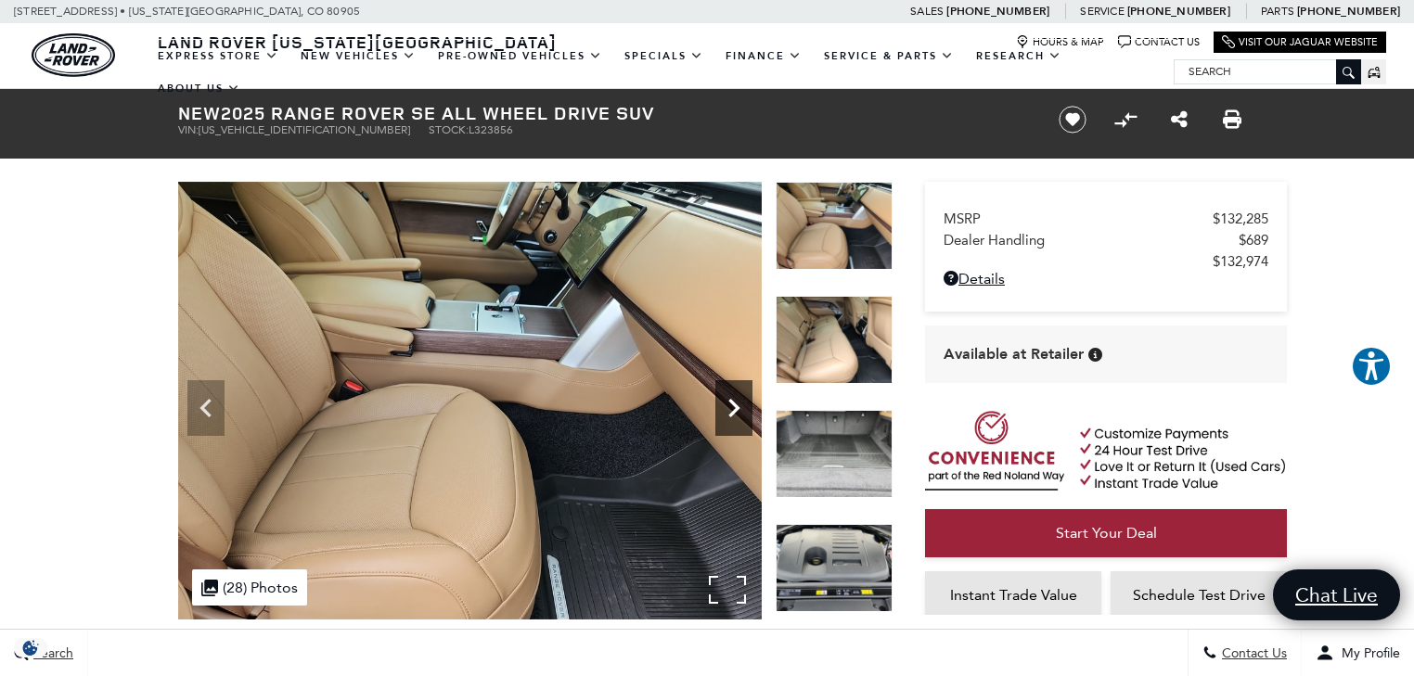
click at [738, 397] on icon "Next" at bounding box center [733, 408] width 37 height 37
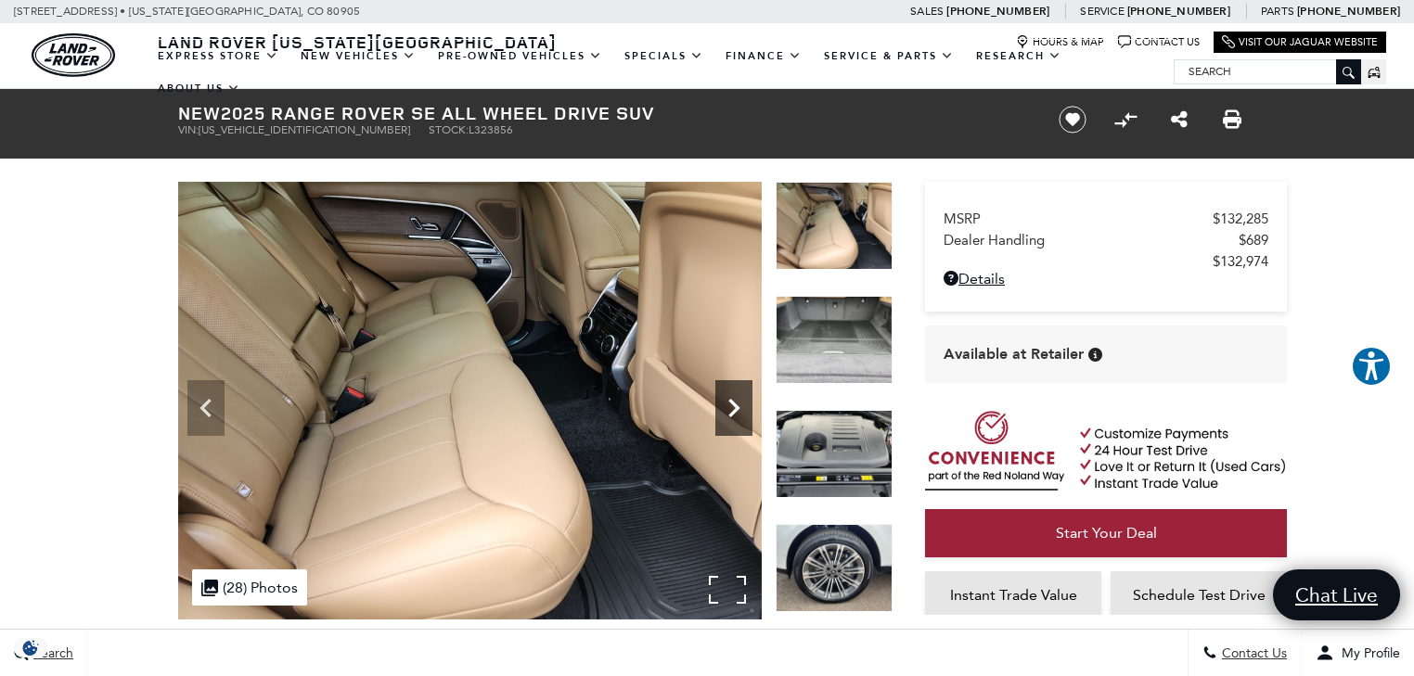
click at [738, 397] on icon "Next" at bounding box center [733, 408] width 37 height 37
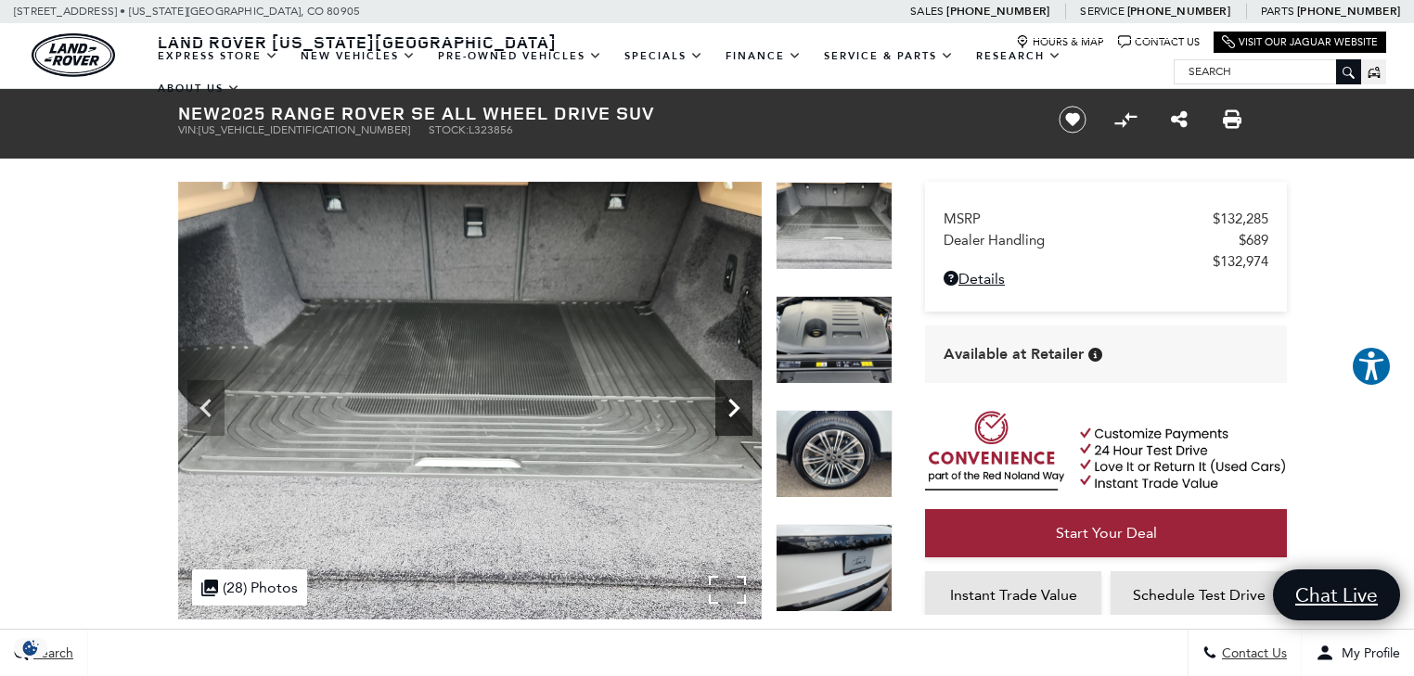
click at [738, 397] on icon "Next" at bounding box center [733, 408] width 37 height 37
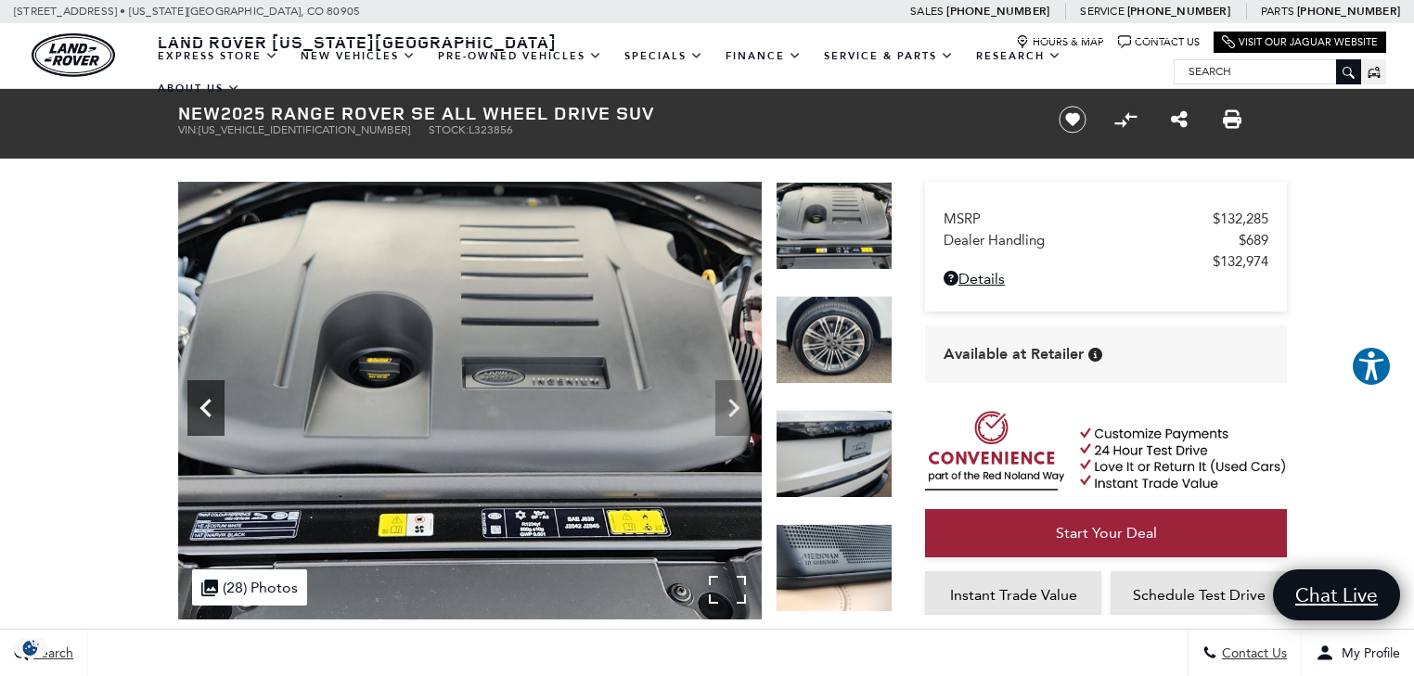
click at [193, 409] on icon "Previous" at bounding box center [205, 408] width 37 height 37
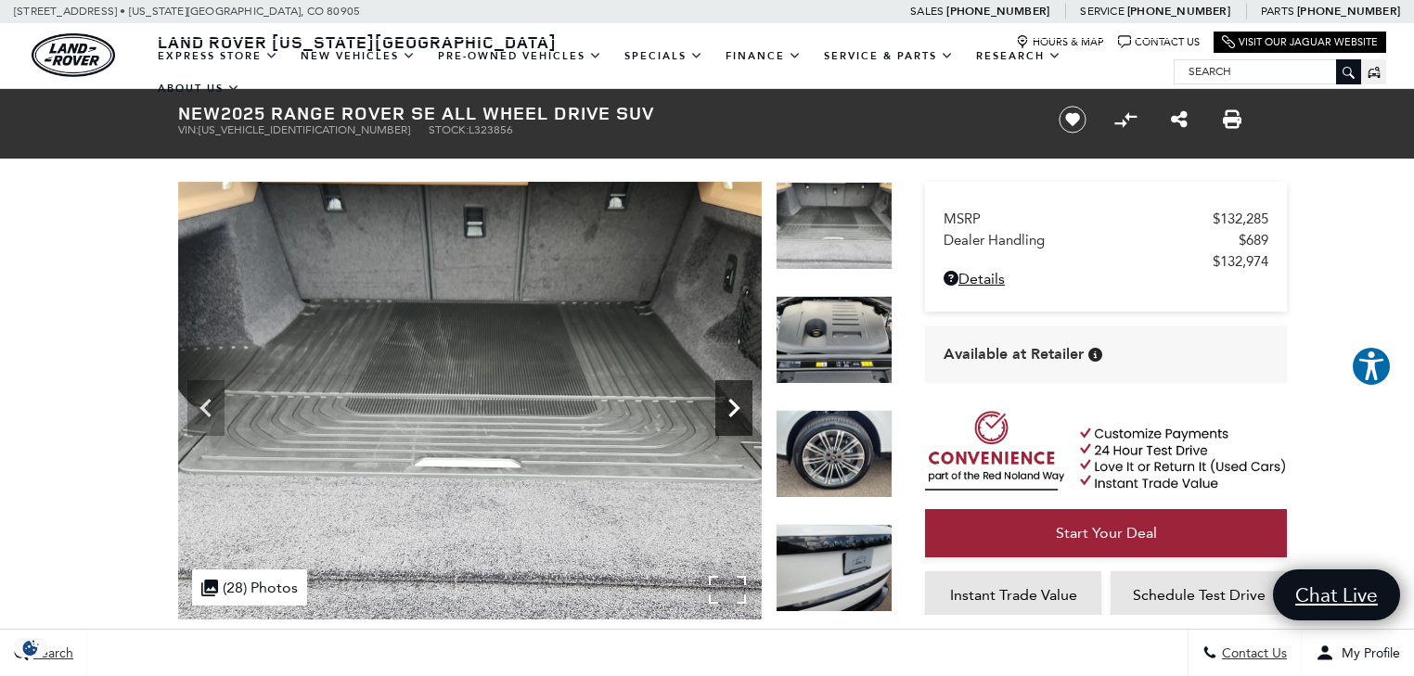
click at [731, 407] on icon "Next" at bounding box center [733, 408] width 37 height 37
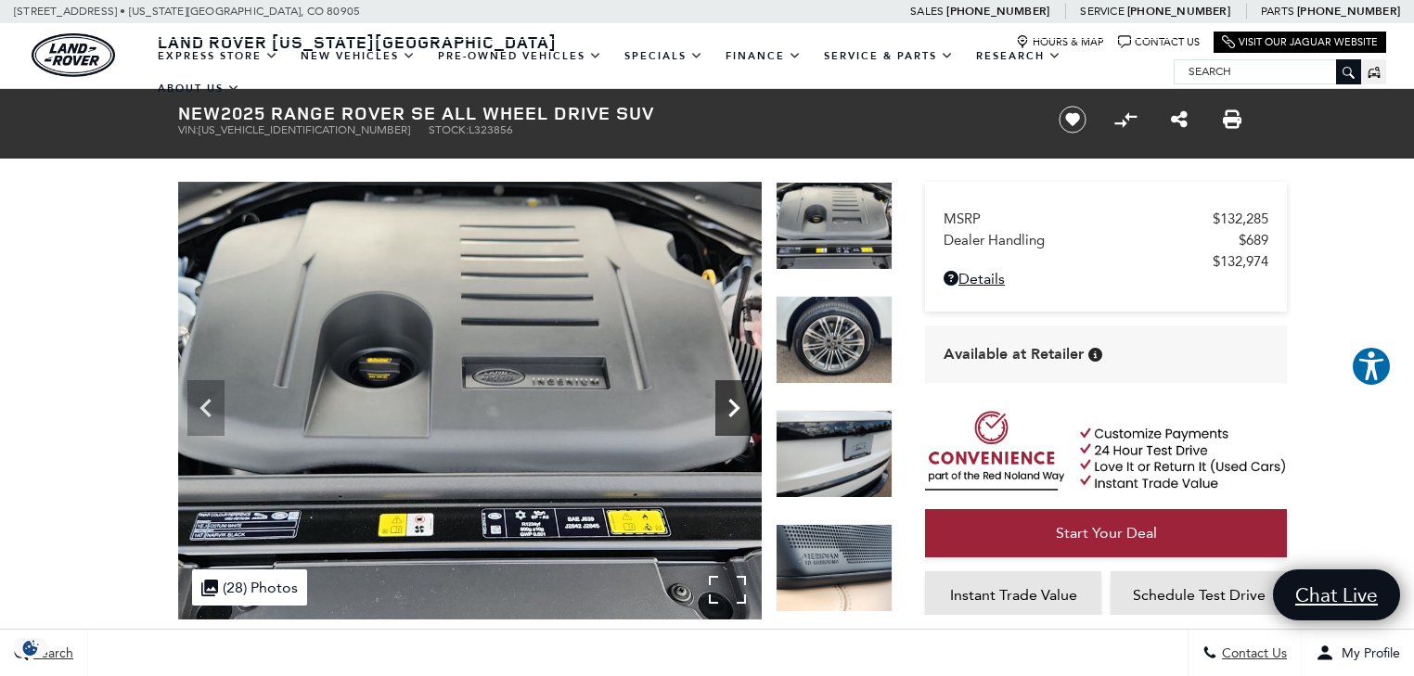
click at [731, 407] on icon "Next" at bounding box center [733, 408] width 37 height 37
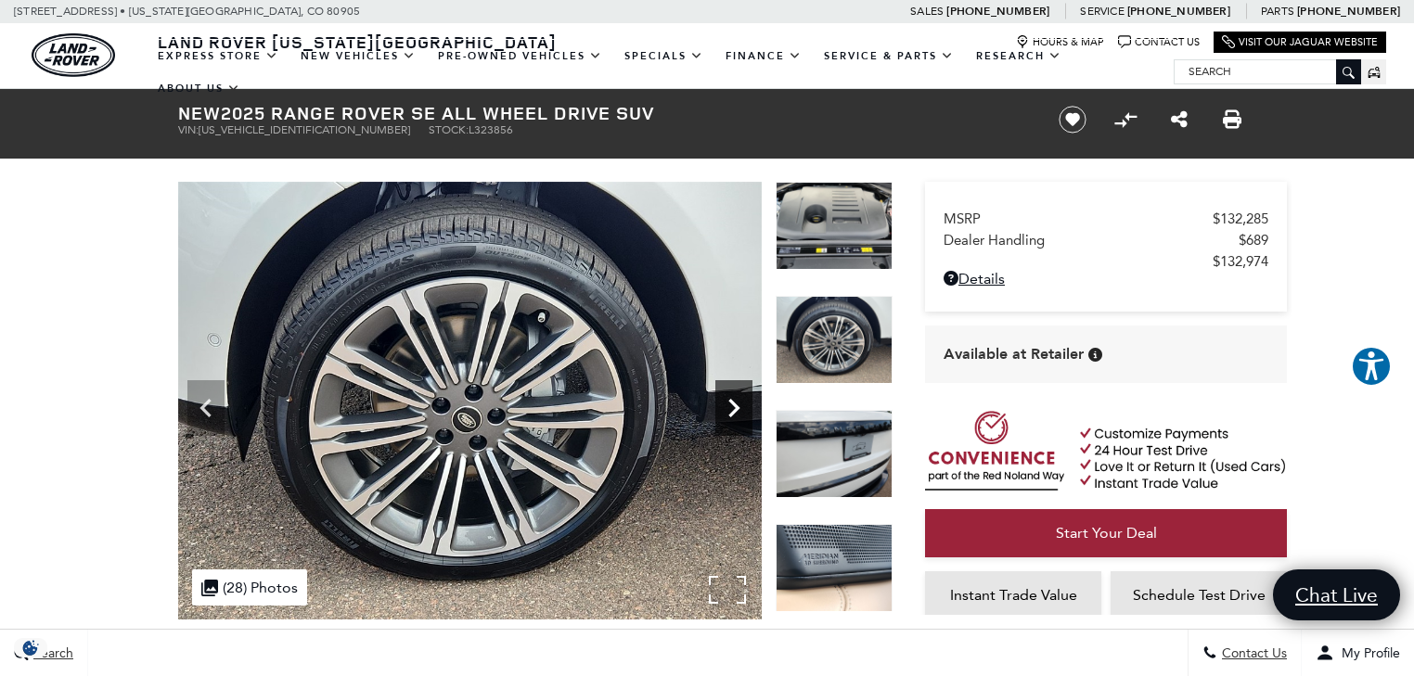
click at [731, 407] on icon "Next" at bounding box center [733, 408] width 37 height 37
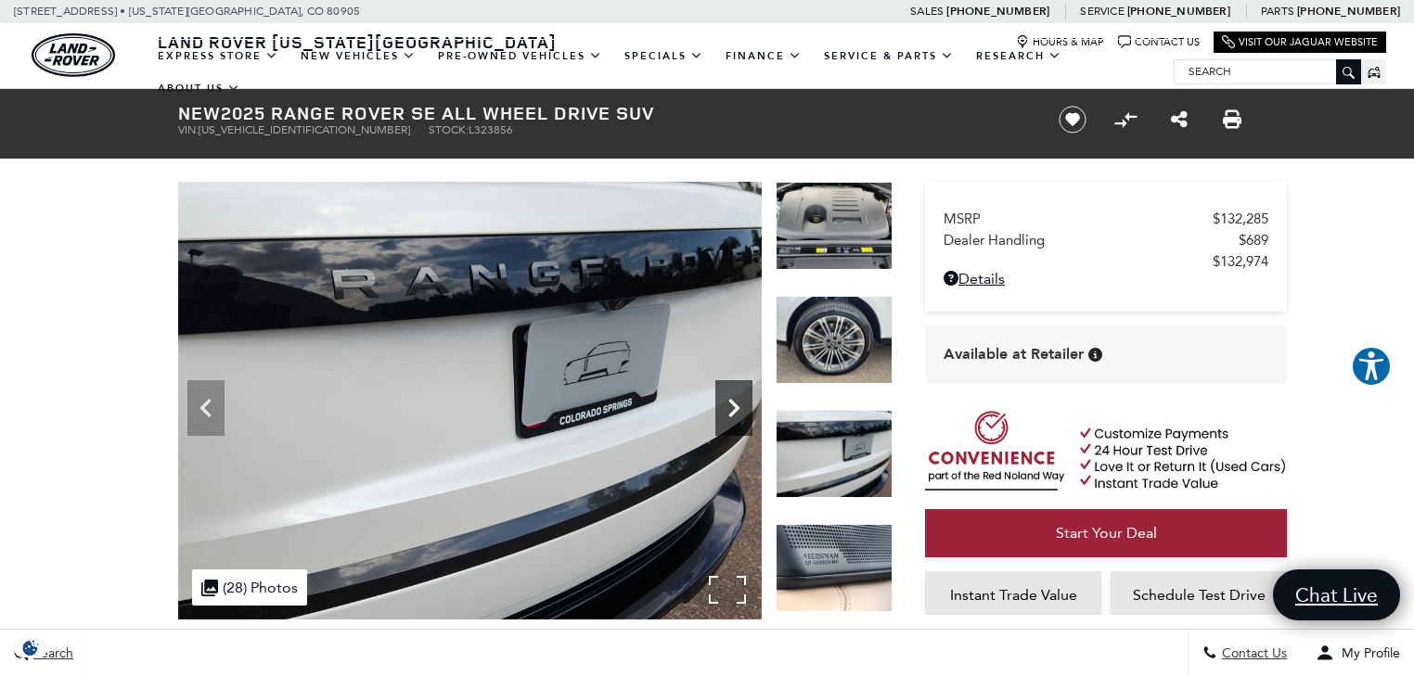
click at [731, 407] on icon "Next" at bounding box center [733, 408] width 37 height 37
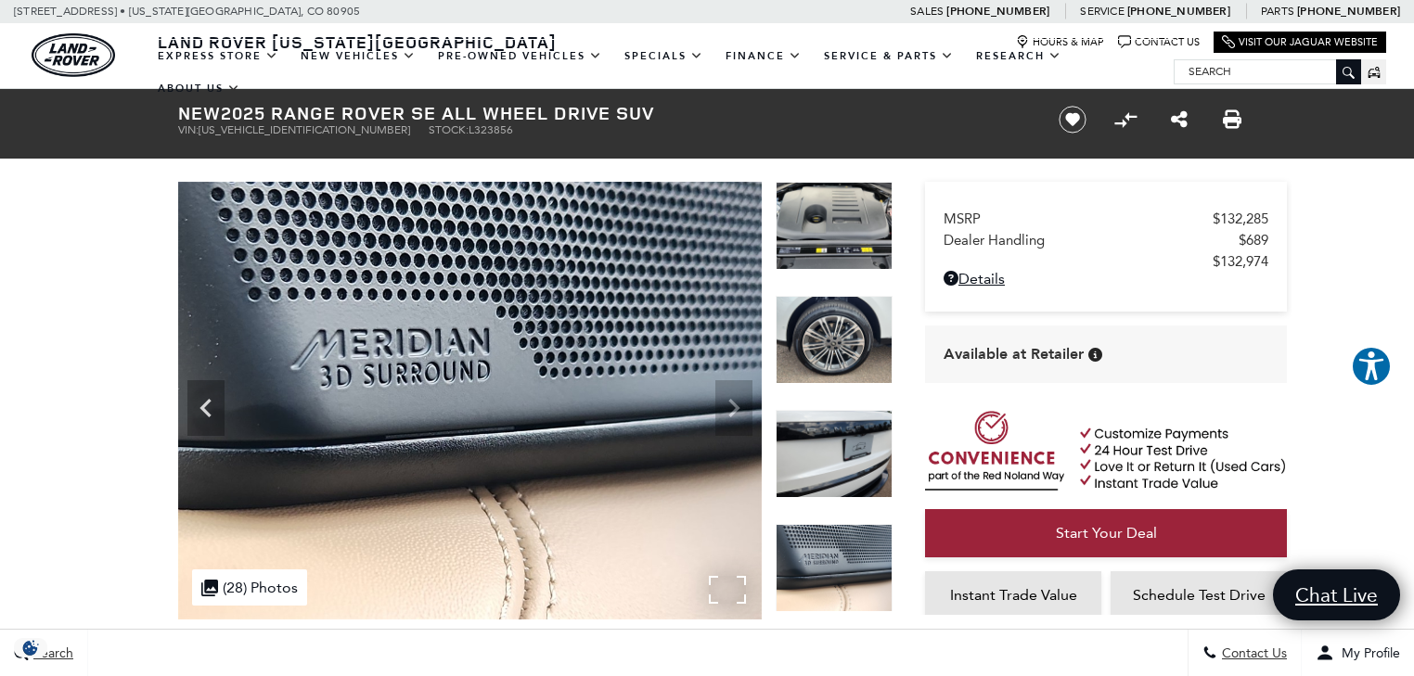
click at [731, 407] on img at bounding box center [469, 401] width 583 height 438
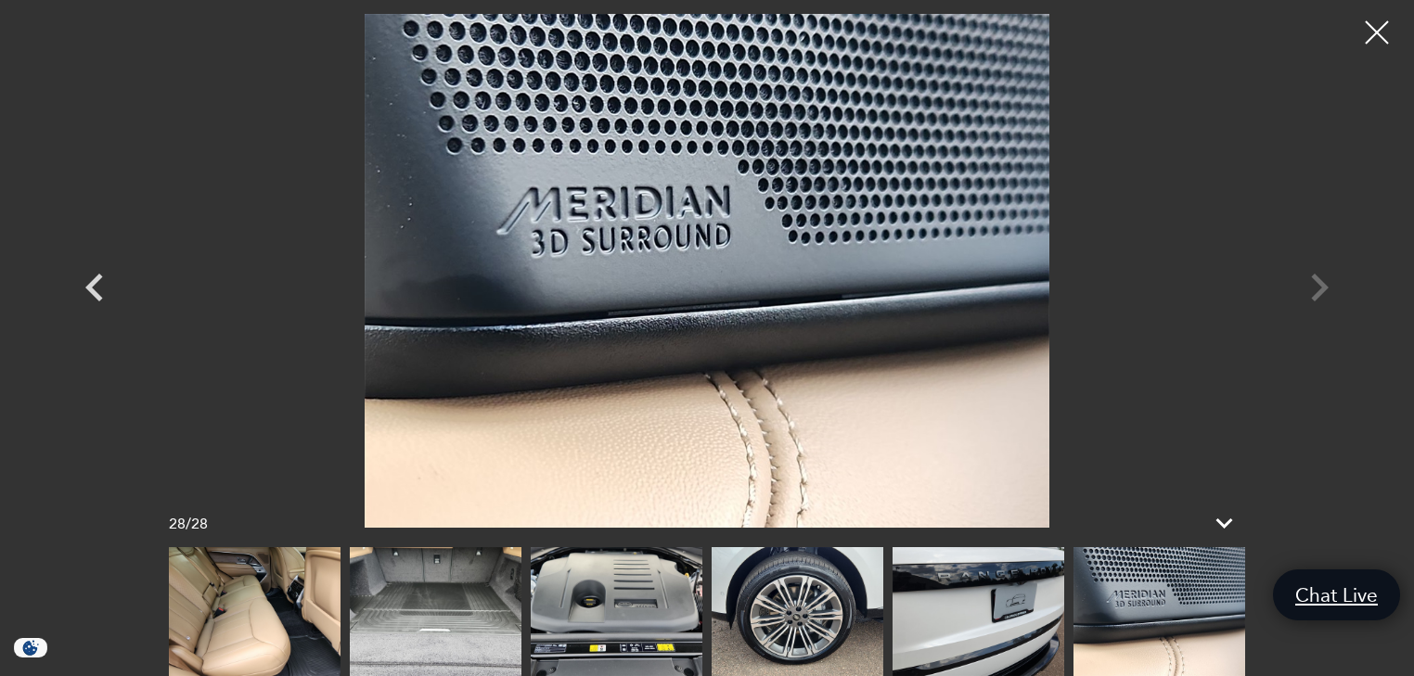
click at [1313, 284] on div at bounding box center [707, 271] width 1299 height 514
click at [1314, 291] on div at bounding box center [707, 271] width 1299 height 514
click at [1377, 30] on div at bounding box center [1376, 32] width 49 height 49
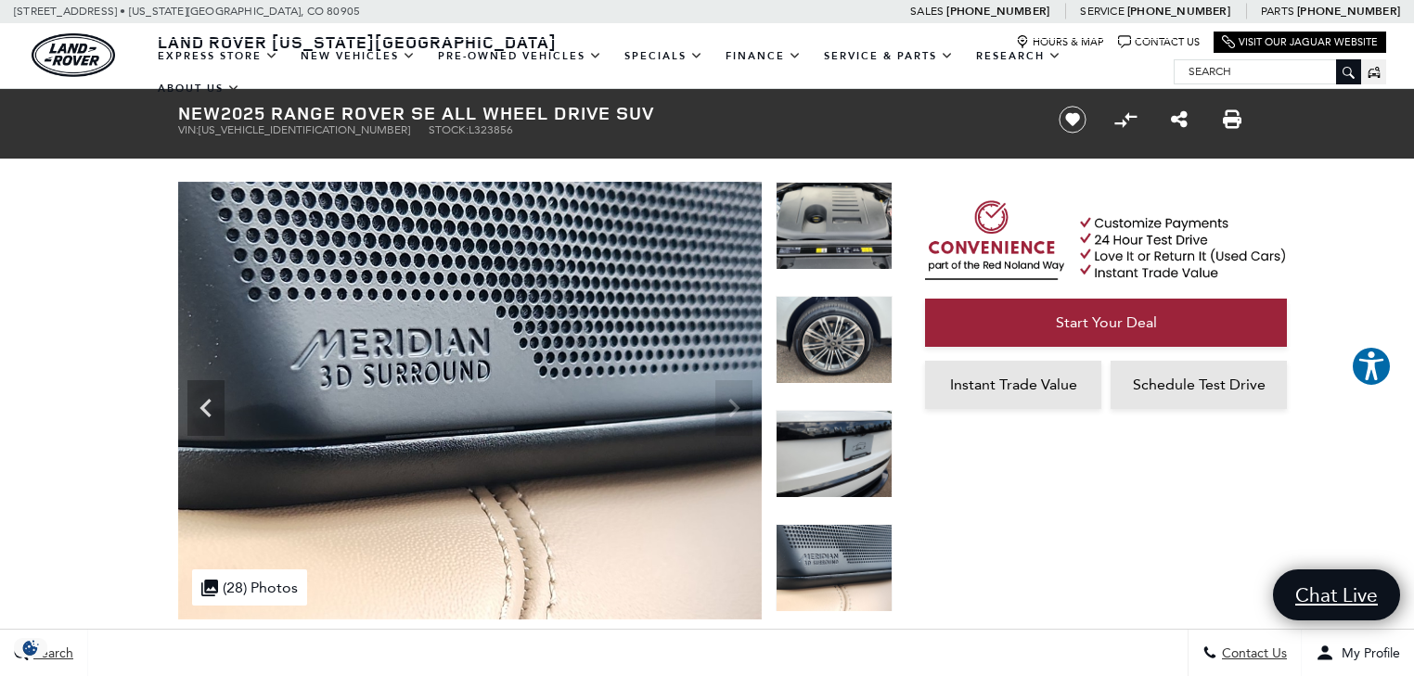
scroll to position [297, 0]
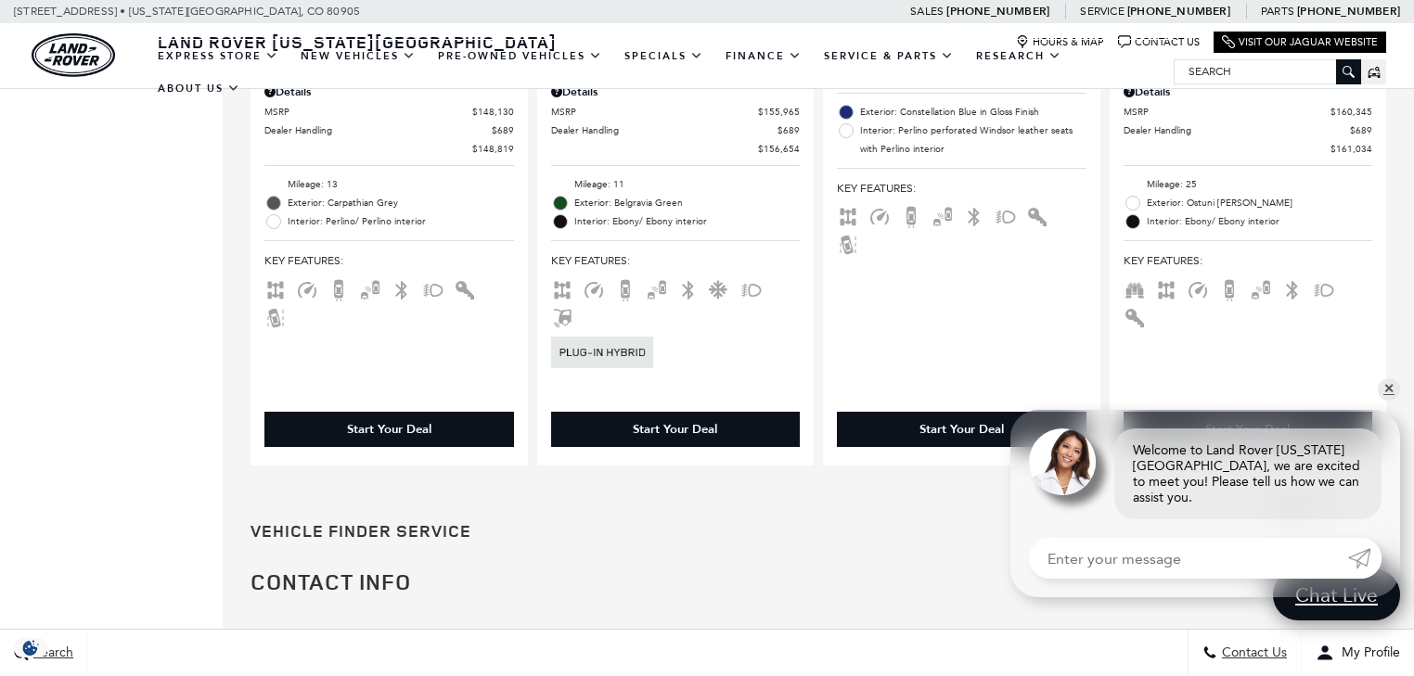
scroll to position [2820, 0]
